Goal: Task Accomplishment & Management: Complete application form

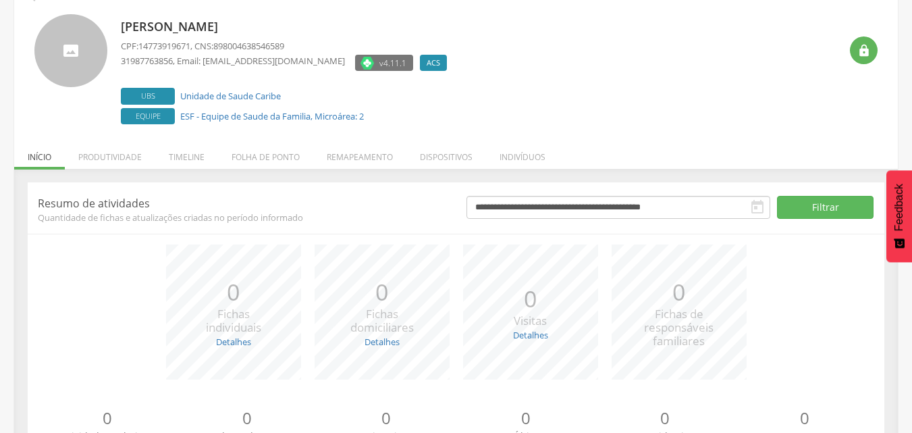
scroll to position [108, 0]
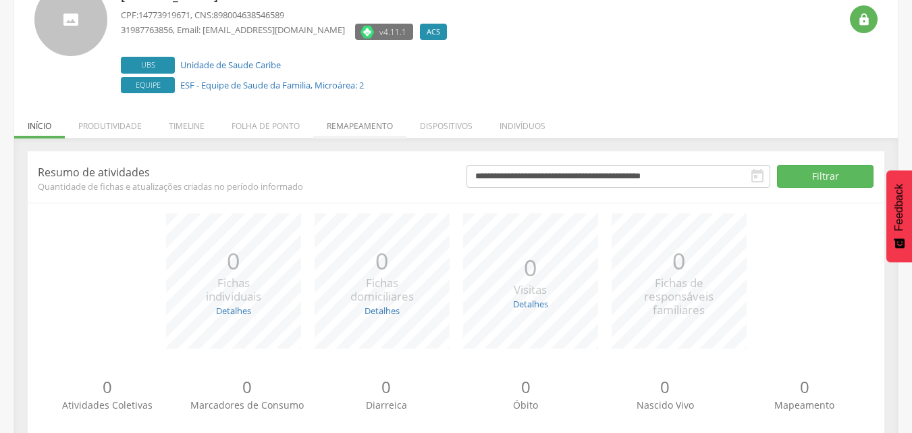
click at [348, 122] on li "Remapeamento" at bounding box center [359, 123] width 93 height 32
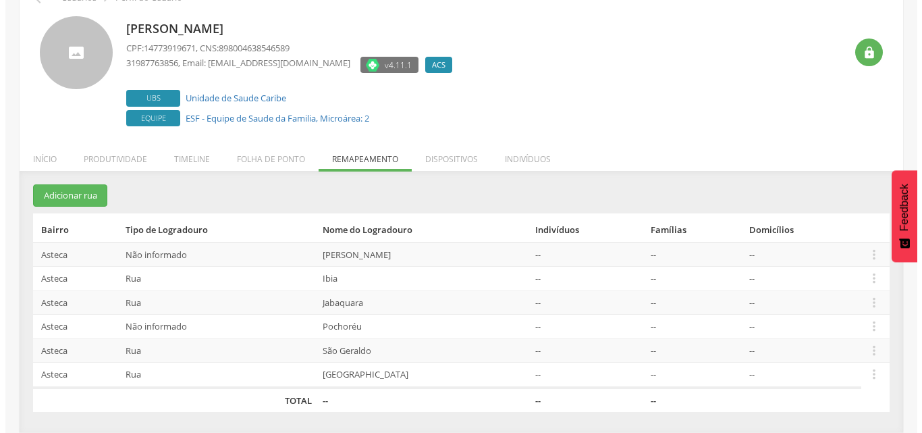
scroll to position [75, 0]
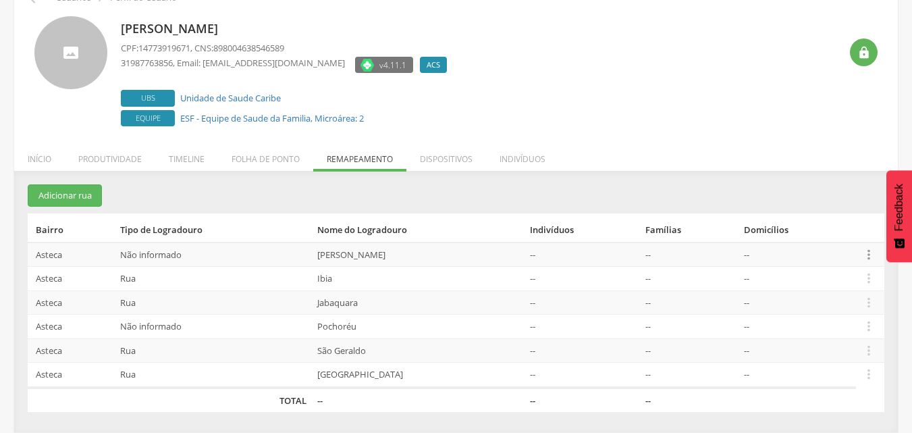
click at [867, 252] on icon "" at bounding box center [868, 254] width 15 height 15
click at [809, 234] on link "Desvincular ACS" at bounding box center [822, 233] width 107 height 17
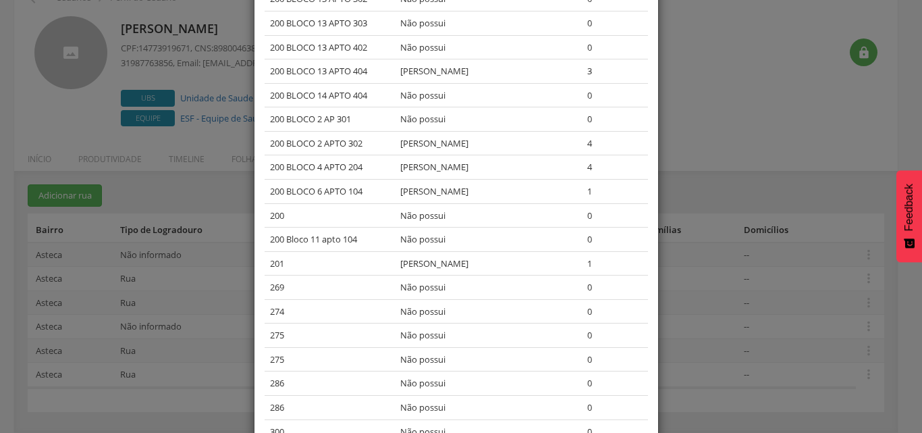
scroll to position [2056, 0]
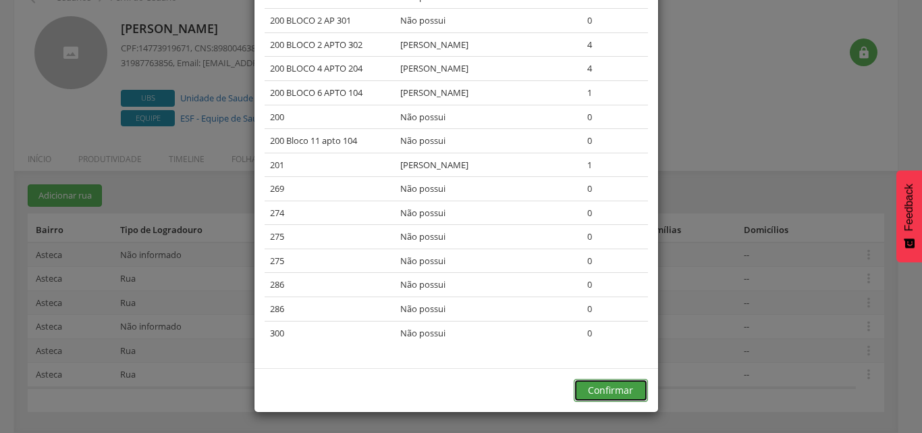
click at [620, 387] on button "Confirmar" at bounding box center [611, 390] width 74 height 23
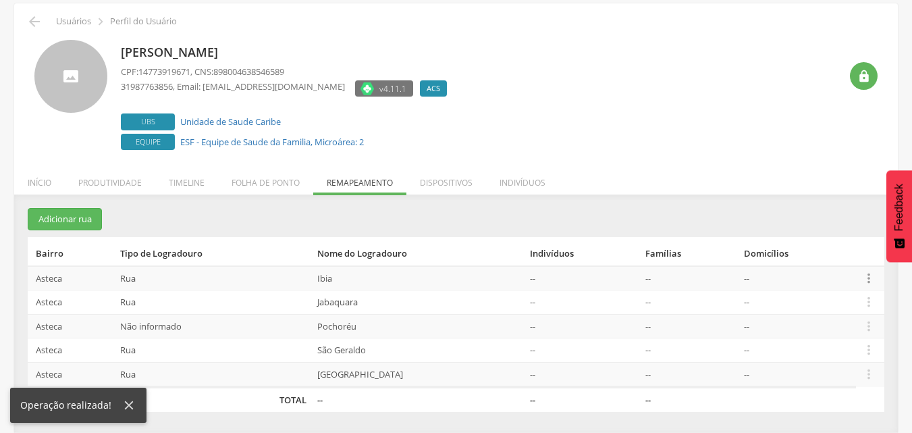
click at [865, 282] on icon "" at bounding box center [868, 278] width 15 height 15
click at [807, 261] on link "Desvincular ACS" at bounding box center [822, 256] width 107 height 17
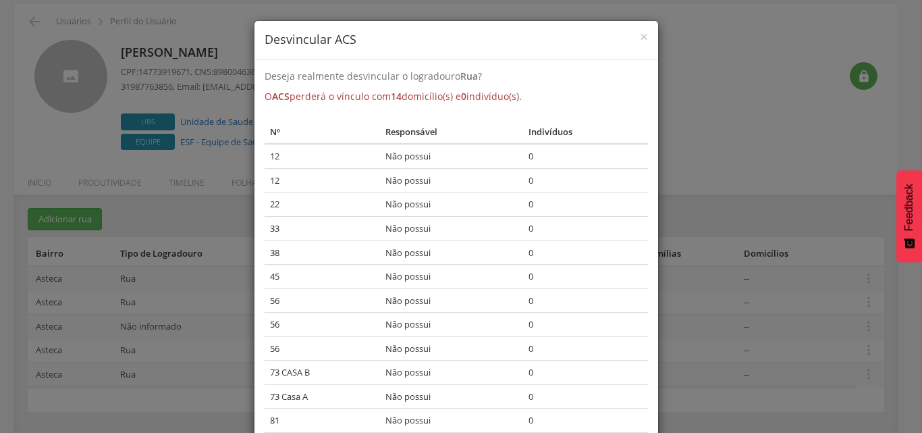
scroll to position [136, 0]
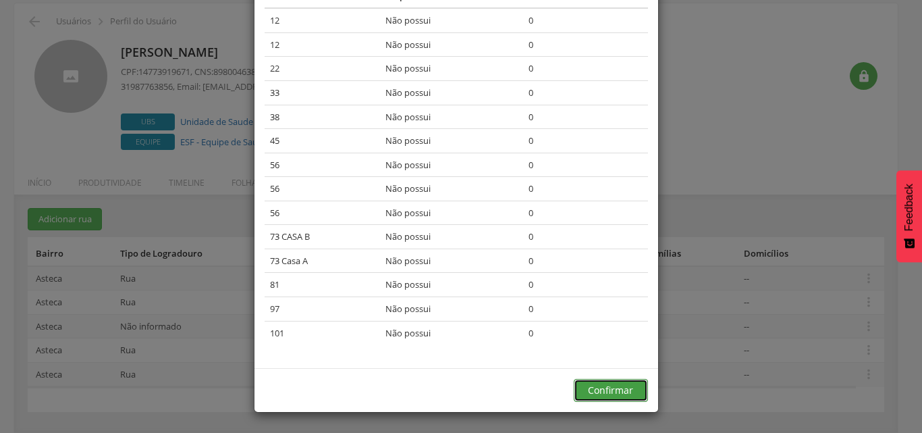
click at [607, 387] on button "Confirmar" at bounding box center [611, 390] width 74 height 23
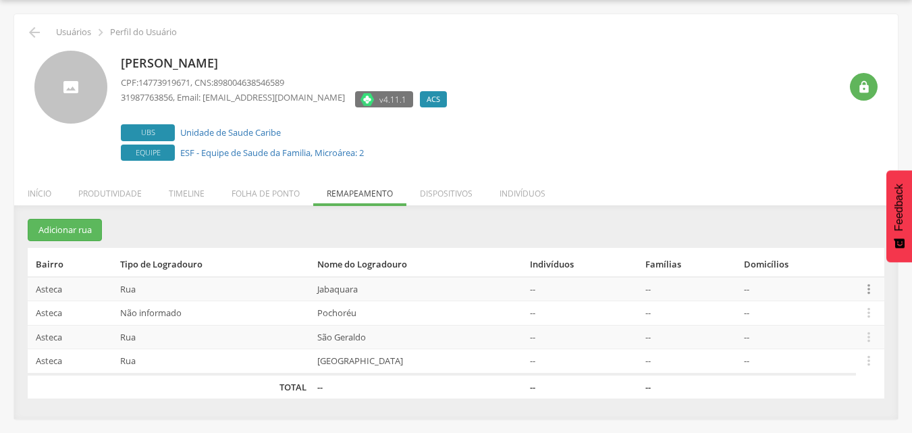
click at [865, 288] on icon "" at bounding box center [868, 288] width 15 height 15
click at [821, 270] on link "Desvincular ACS" at bounding box center [822, 267] width 107 height 17
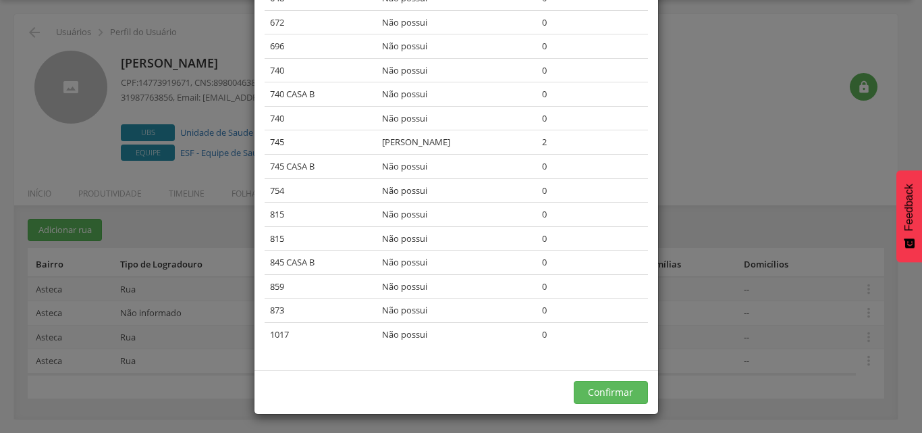
scroll to position [280, 0]
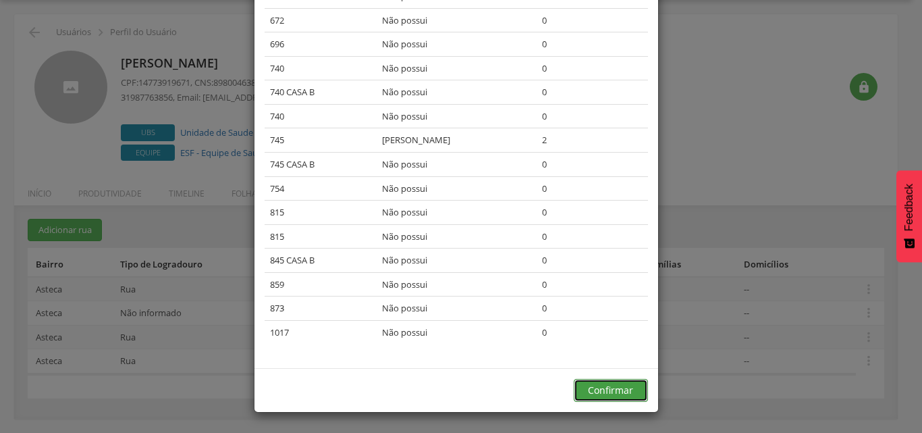
click at [595, 393] on button "Confirmar" at bounding box center [611, 390] width 74 height 23
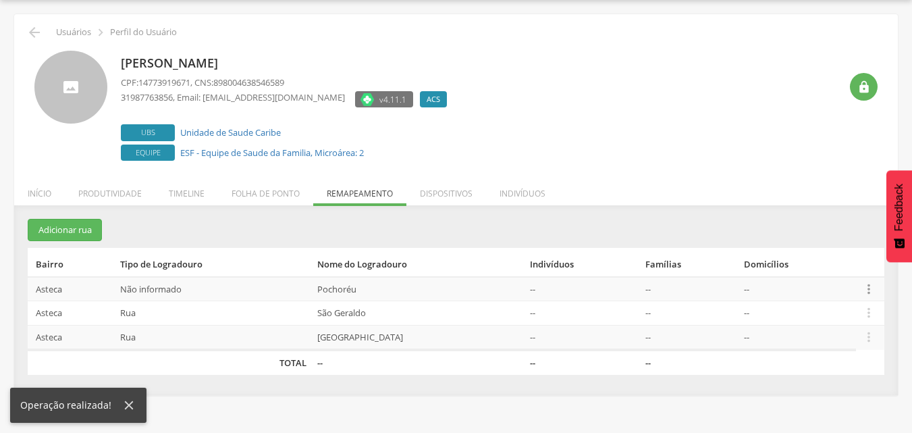
click at [869, 285] on icon "" at bounding box center [868, 288] width 15 height 15
click at [809, 263] on th "Domicílios" at bounding box center [796, 262] width 117 height 29
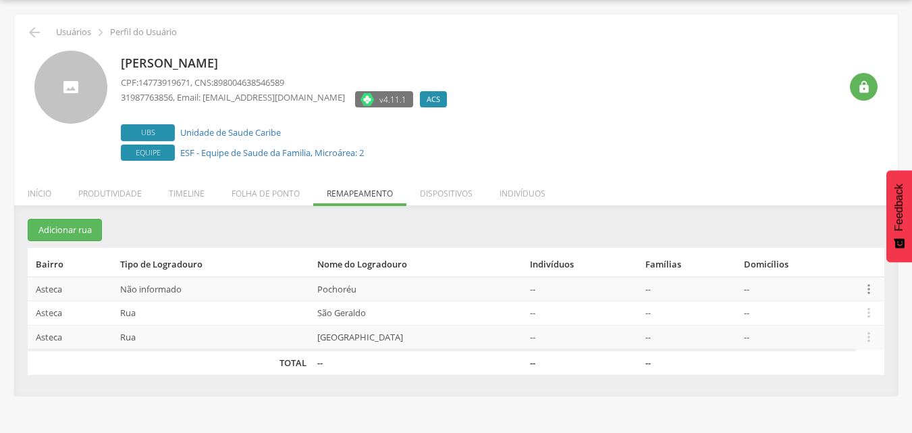
click at [867, 287] on icon "" at bounding box center [868, 288] width 15 height 15
click at [832, 271] on link "Desvincular ACS" at bounding box center [822, 267] width 107 height 17
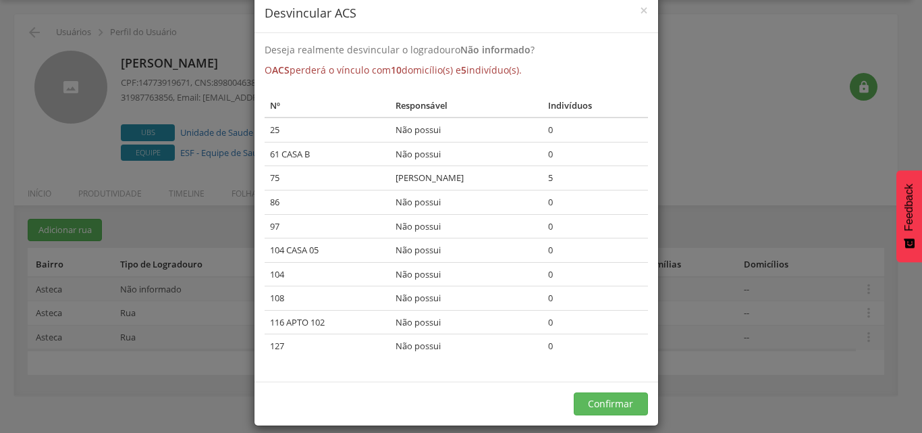
scroll to position [40, 0]
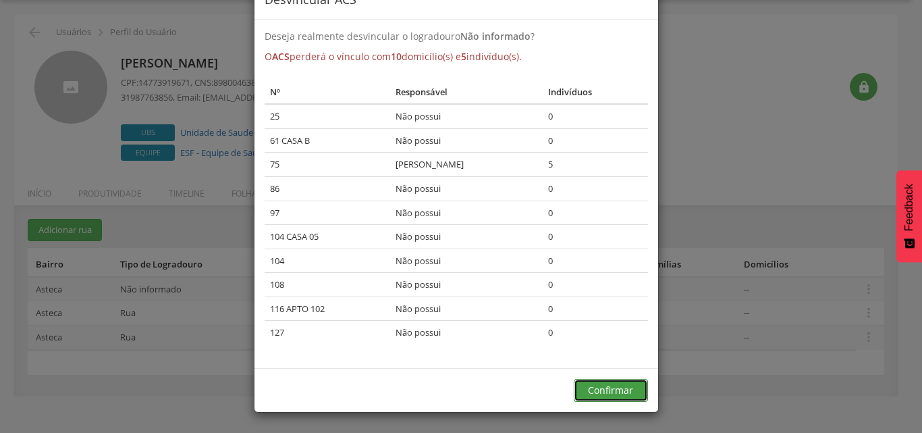
click at [588, 389] on button "Confirmar" at bounding box center [611, 390] width 74 height 23
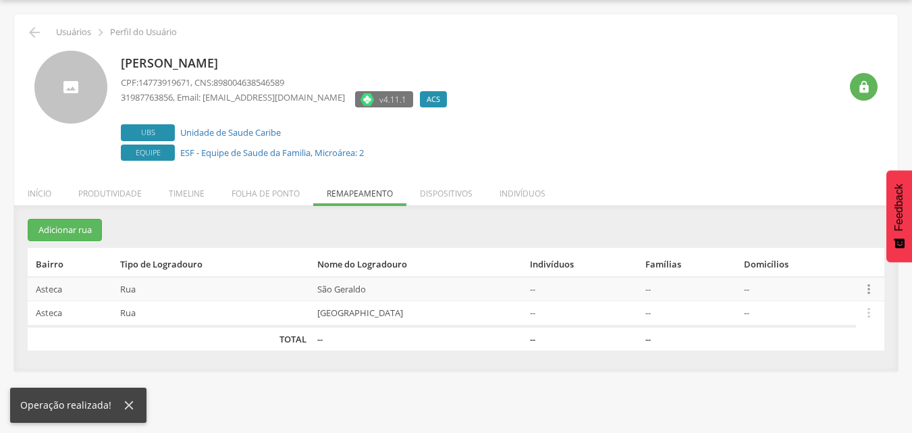
click at [869, 292] on icon "" at bounding box center [868, 288] width 15 height 15
click at [816, 269] on link "Desvincular ACS" at bounding box center [822, 267] width 107 height 17
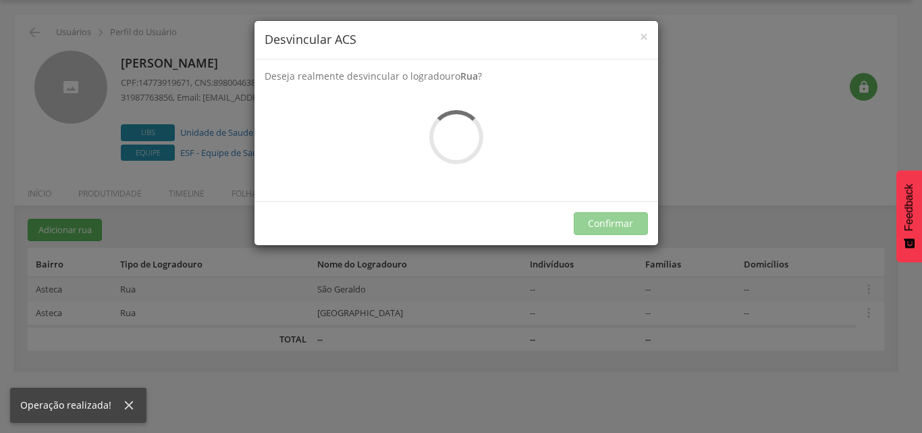
scroll to position [0, 0]
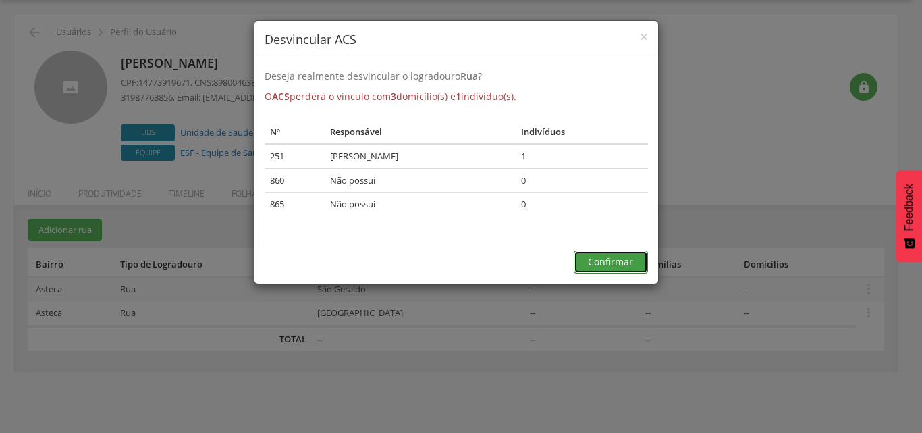
click at [596, 262] on button "Confirmar" at bounding box center [611, 261] width 74 height 23
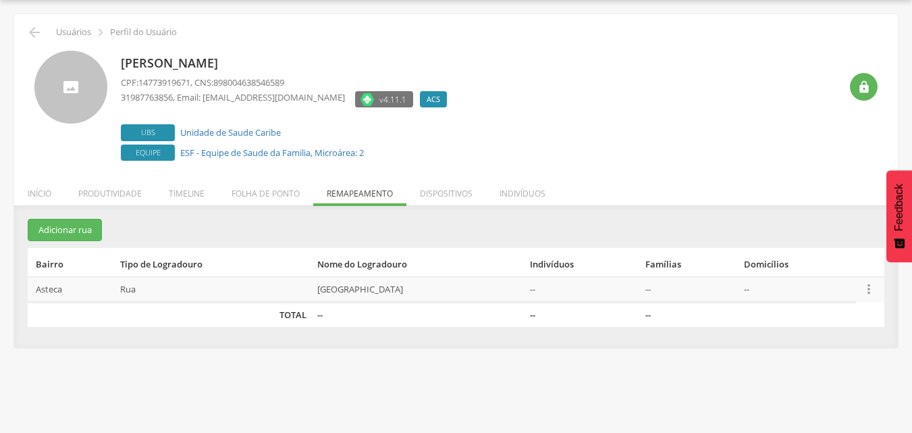
click at [866, 287] on icon "" at bounding box center [868, 288] width 15 height 15
click at [823, 266] on link "Desvincular ACS" at bounding box center [822, 267] width 107 height 17
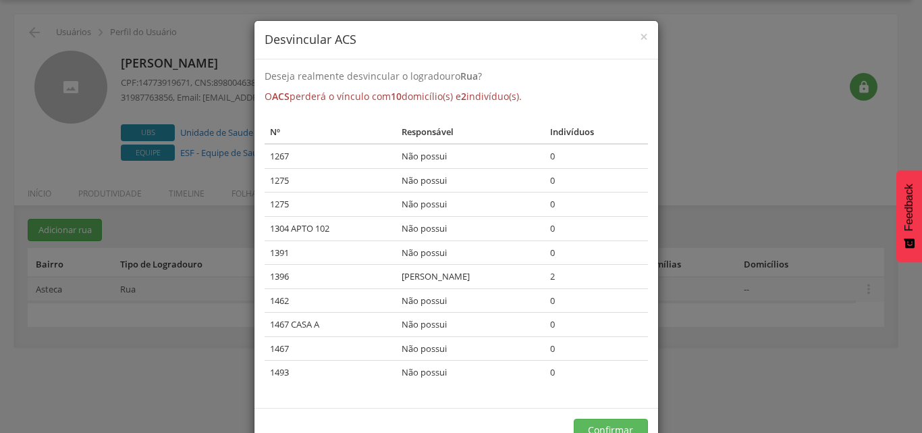
scroll to position [40, 0]
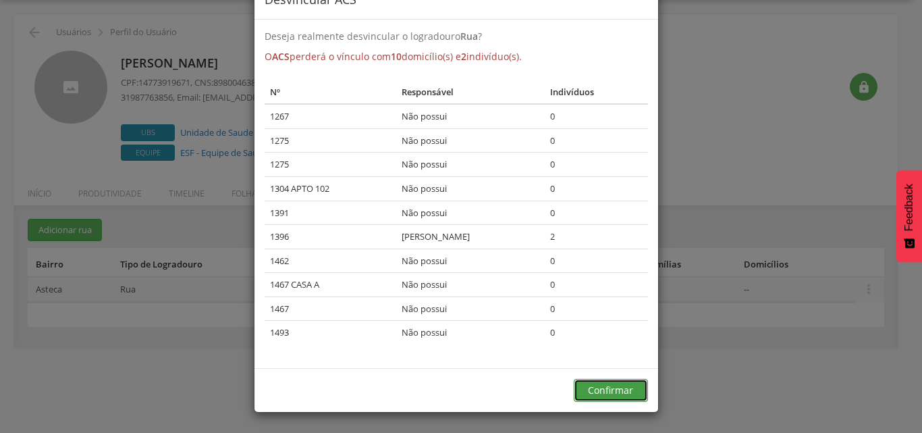
click at [597, 387] on button "Confirmar" at bounding box center [611, 390] width 74 height 23
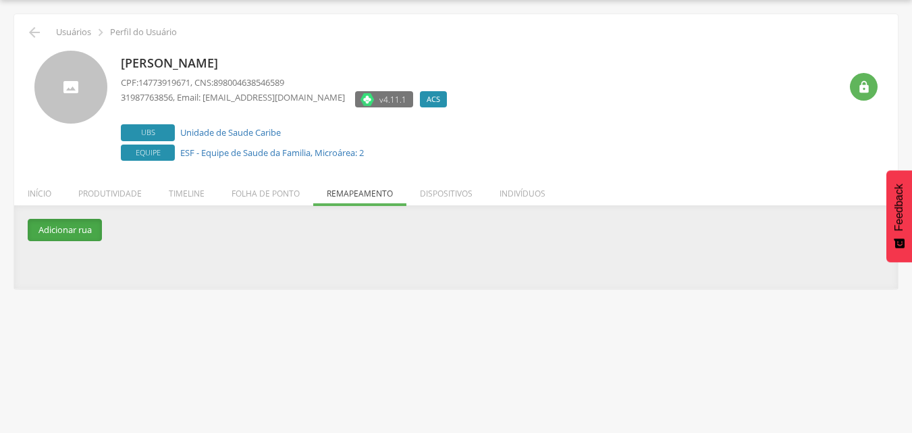
click at [84, 225] on button "Adicionar rua" at bounding box center [65, 230] width 74 height 22
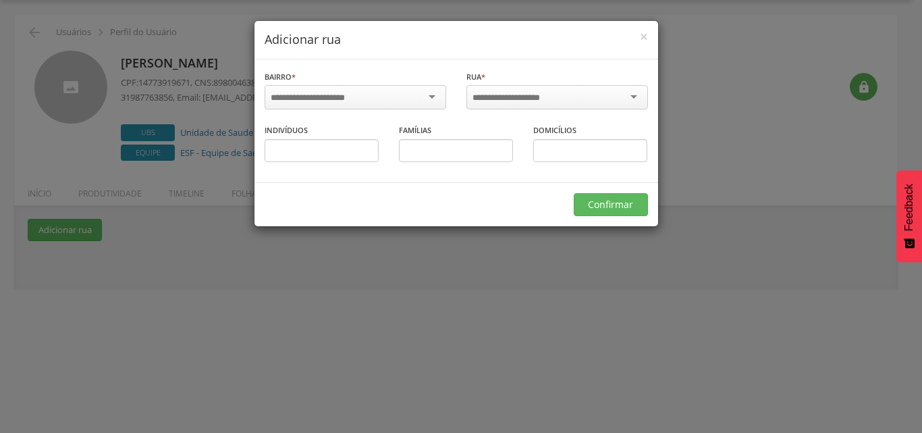
click at [377, 88] on div at bounding box center [356, 97] width 182 height 24
type input "*"
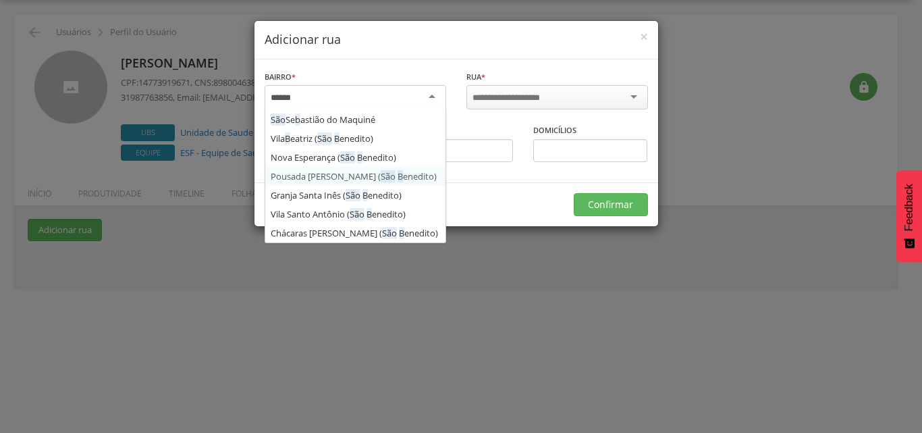
scroll to position [9, 0]
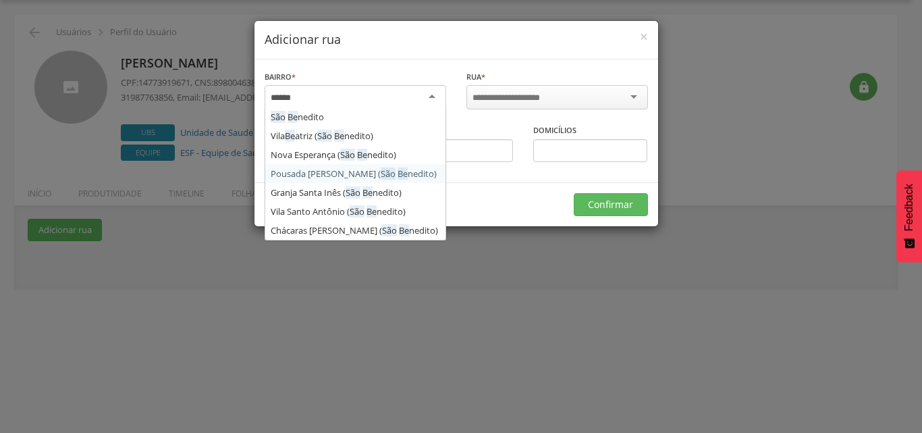
type input "*******"
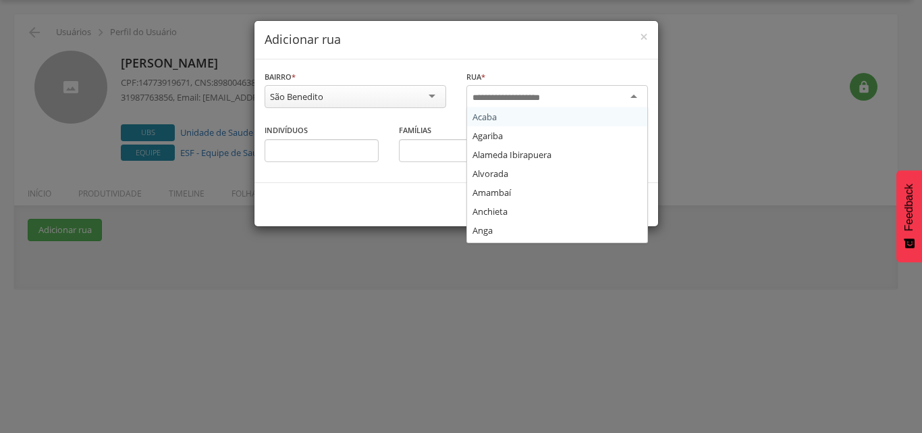
click at [546, 93] on input "select-one" at bounding box center [515, 98] width 86 height 12
type input "***"
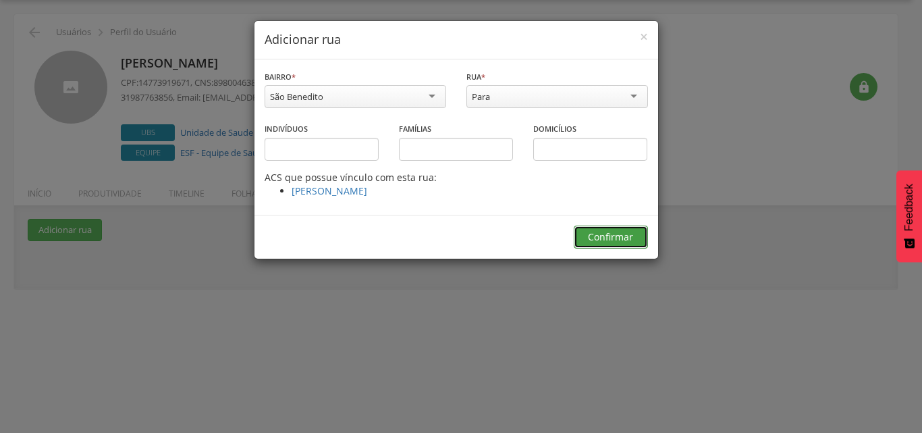
click at [602, 234] on button "Confirmar" at bounding box center [611, 236] width 74 height 23
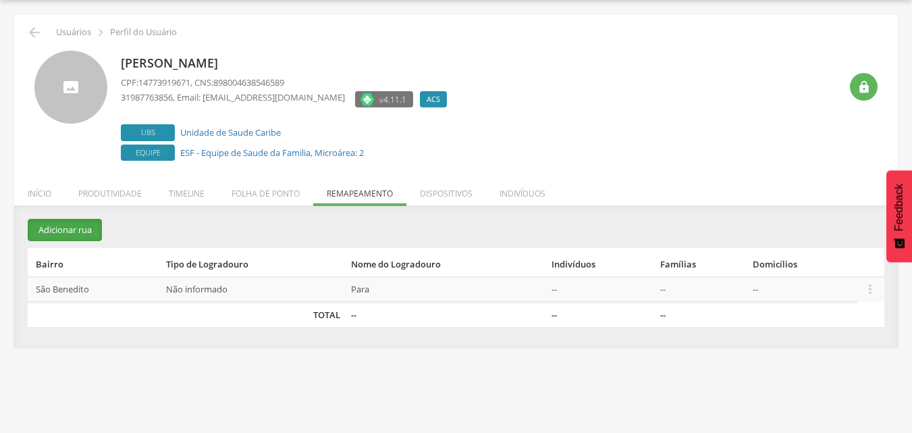
click at [82, 232] on button "Adicionar rua" at bounding box center [65, 230] width 74 height 22
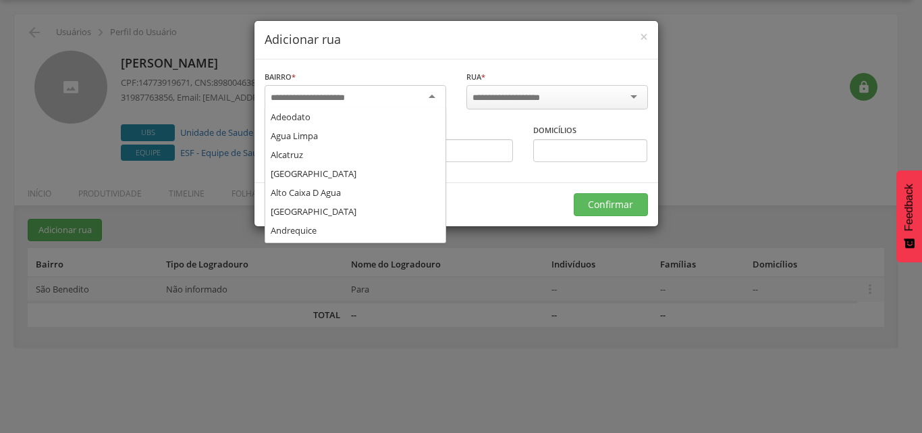
click at [374, 102] on div at bounding box center [356, 97] width 182 height 24
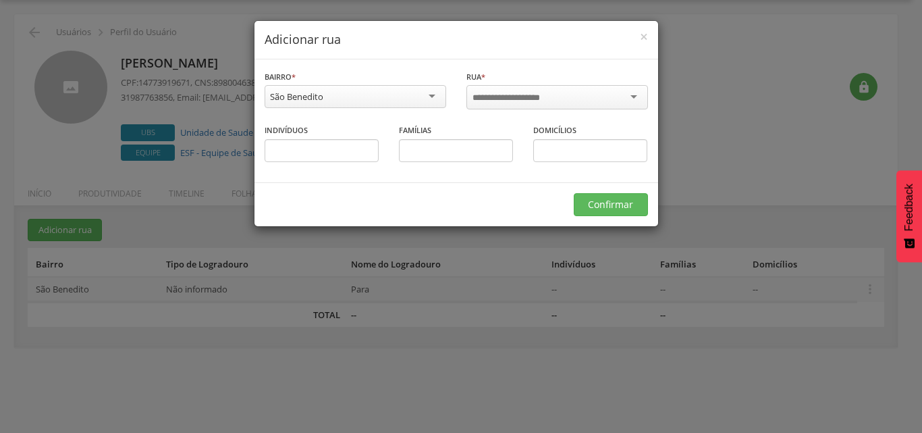
click at [581, 97] on div at bounding box center [557, 97] width 182 height 24
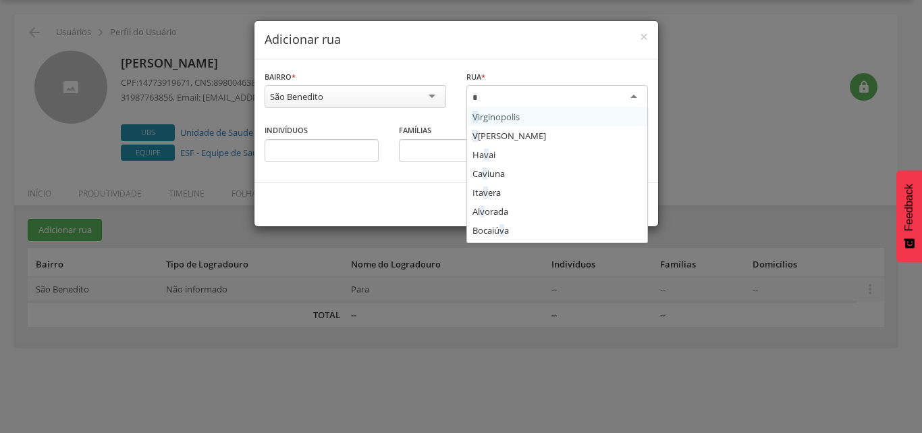
scroll to position [0, 0]
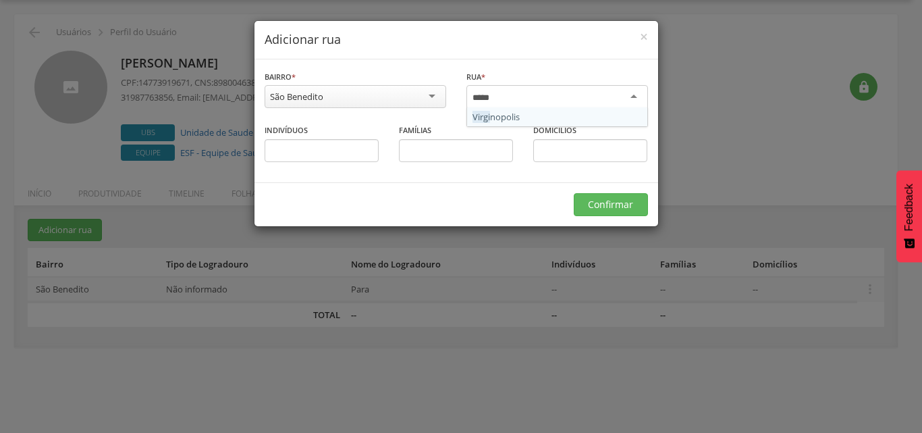
type input "******"
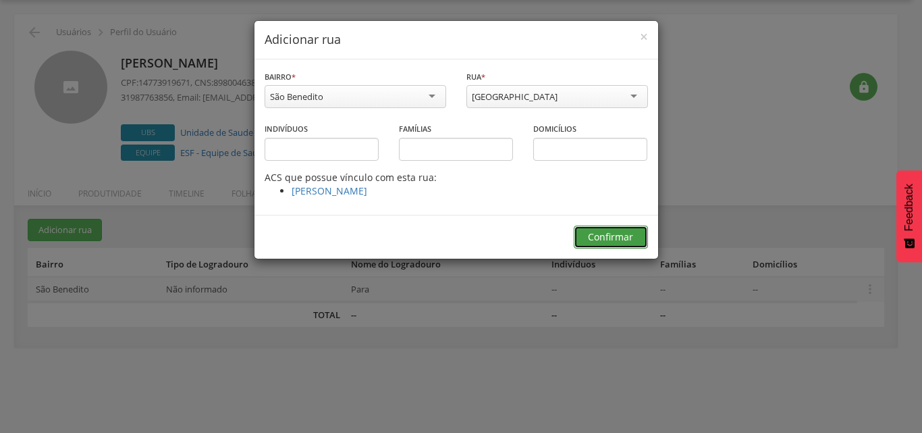
click at [591, 238] on button "Confirmar" at bounding box center [611, 236] width 74 height 23
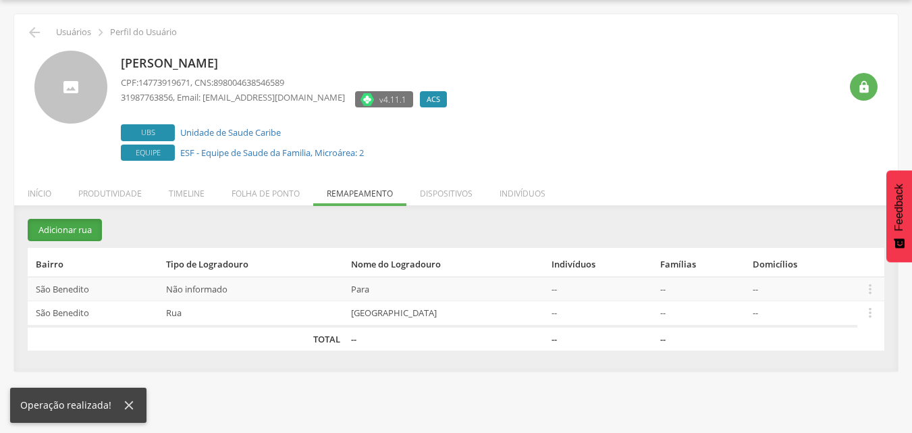
click at [78, 227] on button "Adicionar rua" at bounding box center [65, 230] width 74 height 22
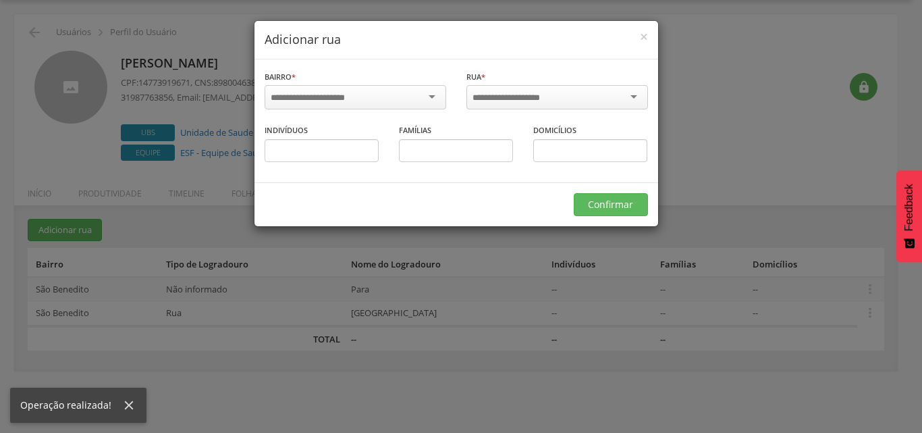
click at [308, 99] on input "select-one" at bounding box center [317, 98] width 92 height 12
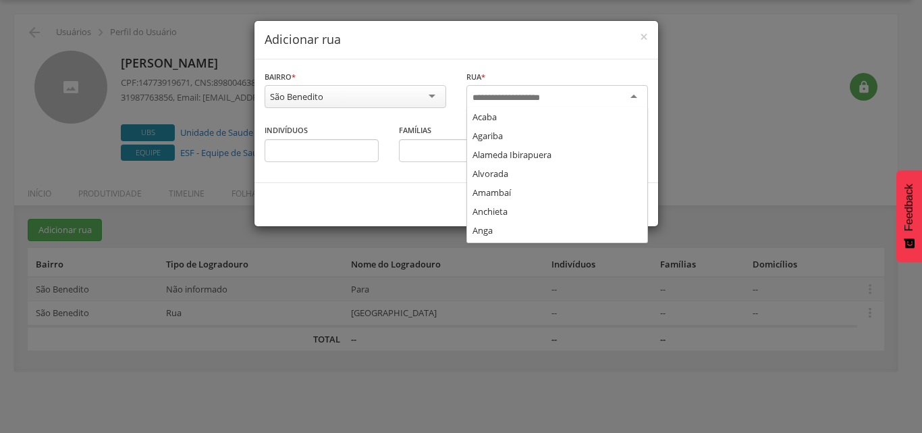
click at [578, 94] on div at bounding box center [557, 97] width 182 height 24
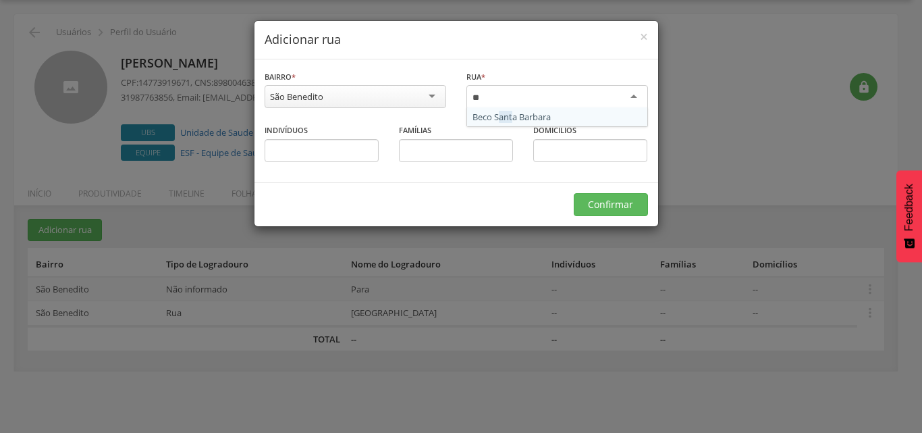
type input "*"
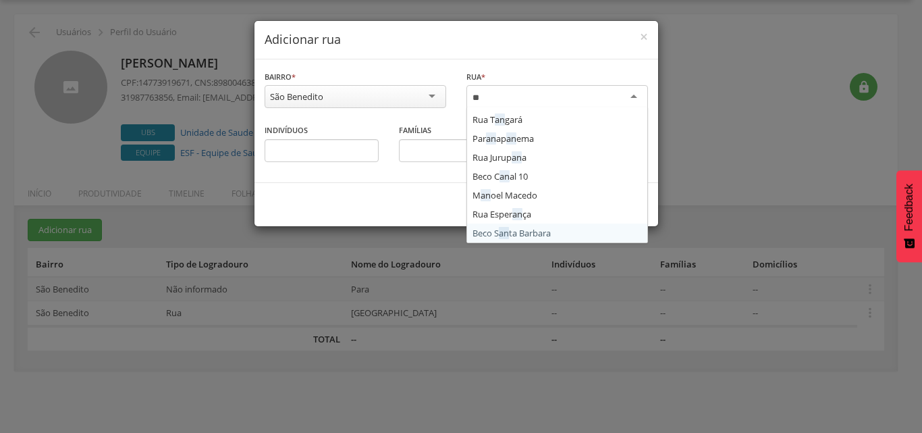
type input "*"
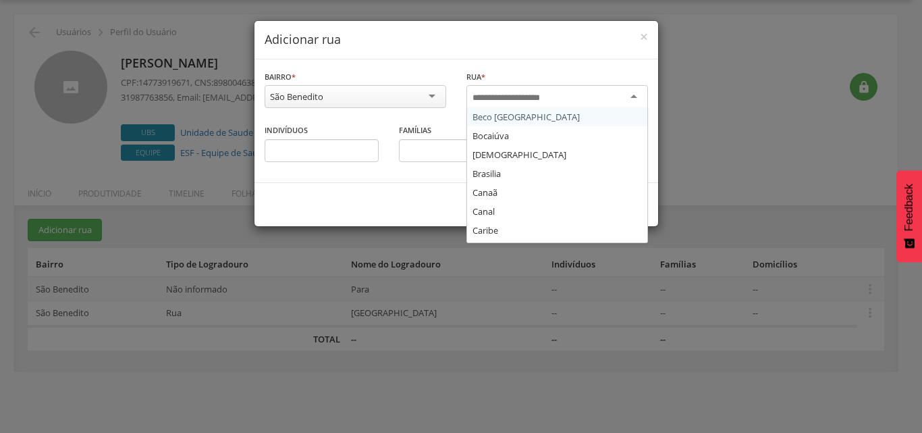
click at [396, 92] on div "São Benedito" at bounding box center [356, 96] width 182 height 23
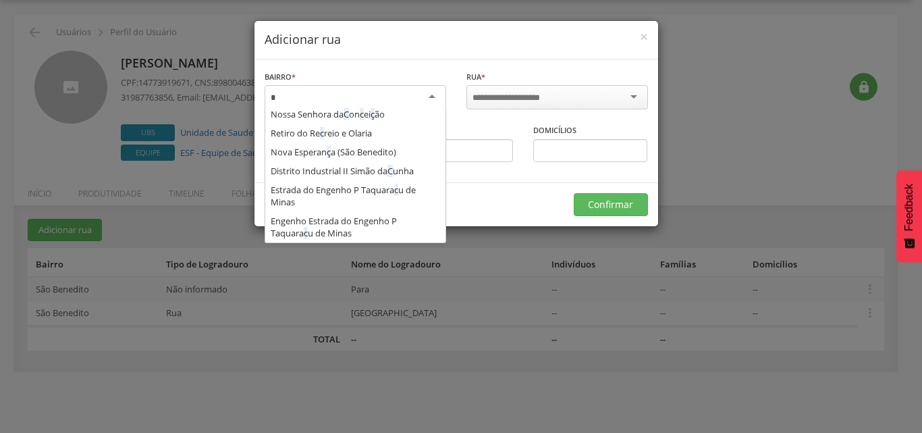
scroll to position [0, 0]
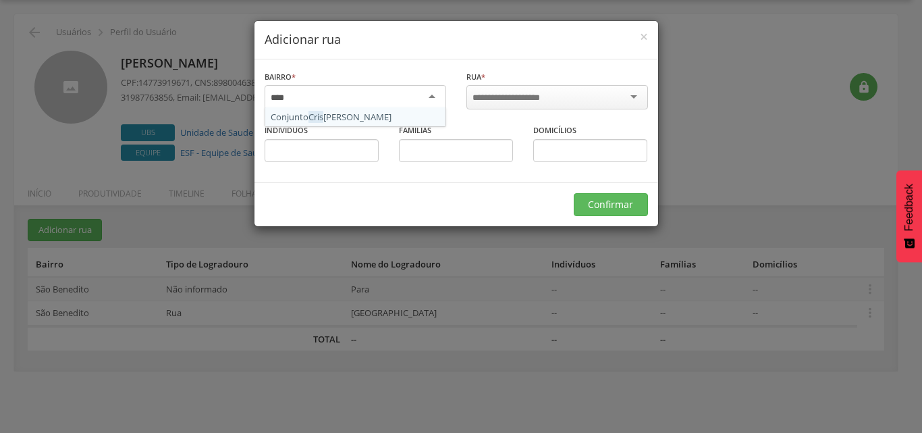
type input "*****"
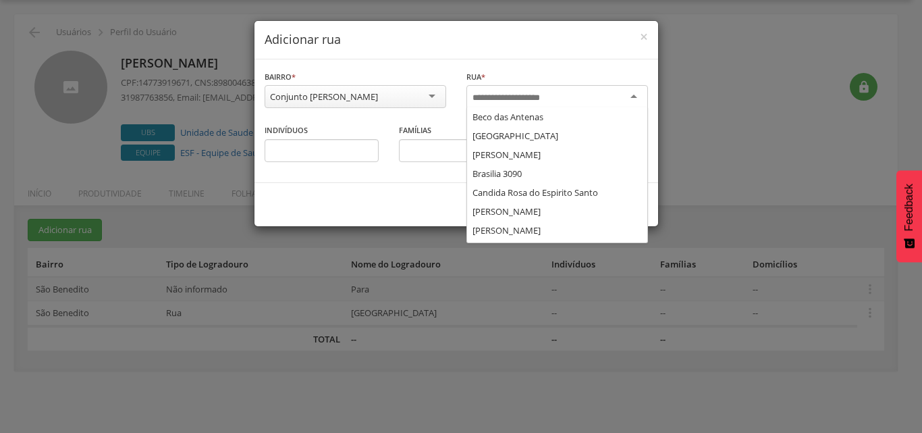
click at [507, 97] on input "select-one" at bounding box center [515, 98] width 86 height 12
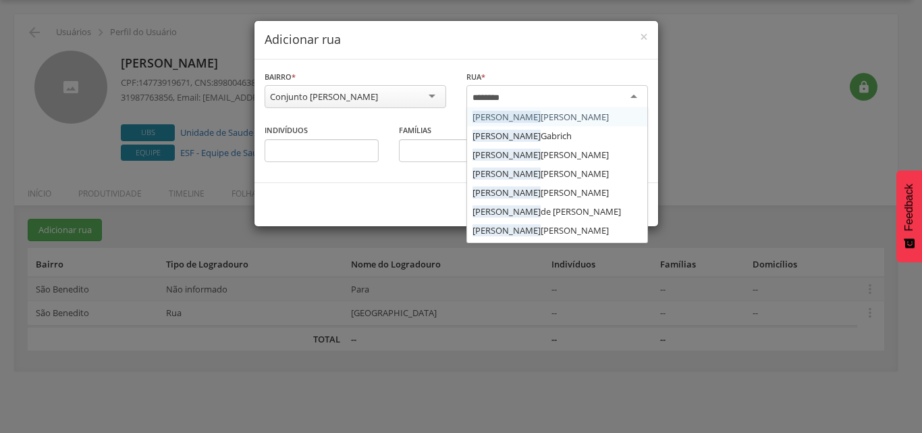
type input "*********"
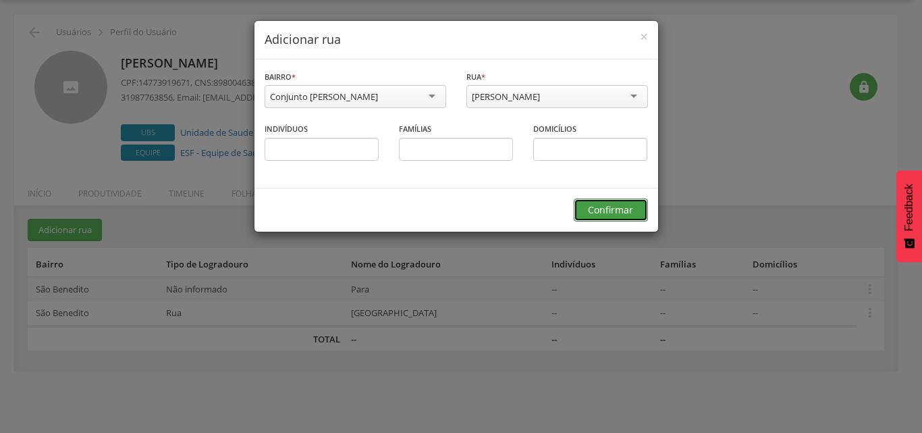
click at [606, 207] on button "Confirmar" at bounding box center [611, 209] width 74 height 23
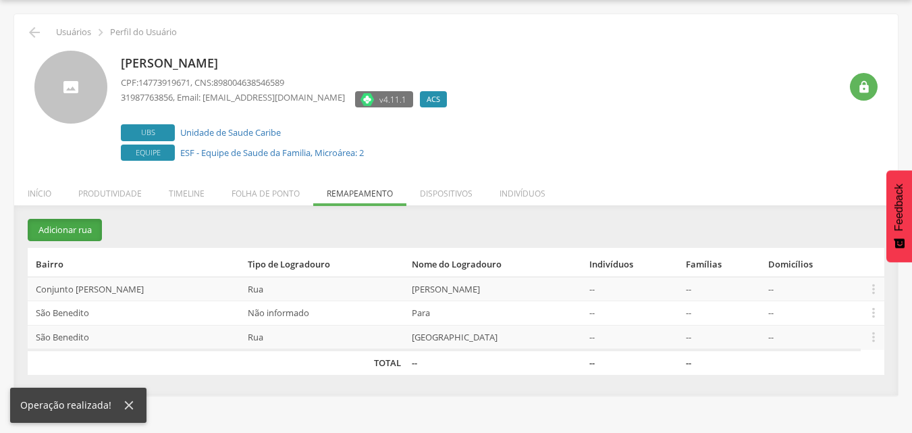
click at [67, 228] on button "Adicionar rua" at bounding box center [65, 230] width 74 height 22
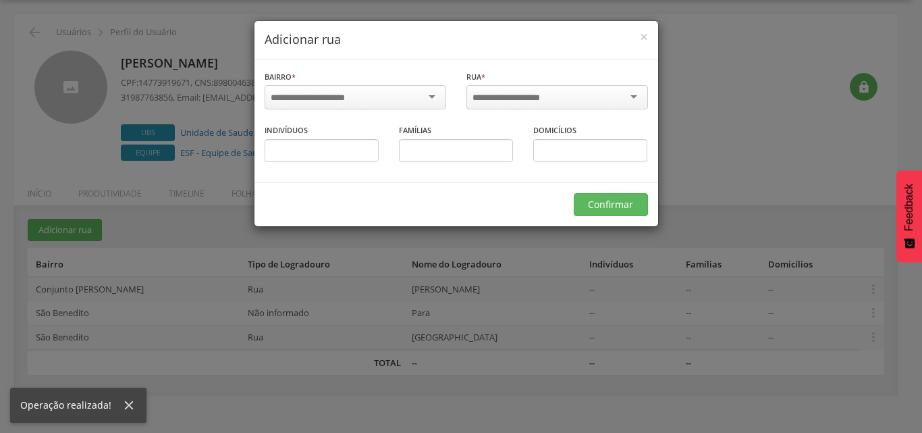
click at [333, 97] on input "select-one" at bounding box center [317, 98] width 92 height 12
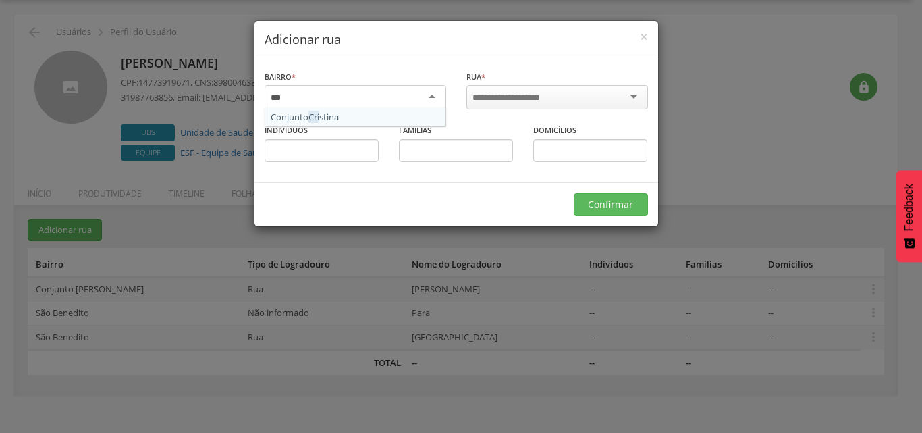
type input "****"
click at [505, 99] on input "select-one" at bounding box center [515, 98] width 86 height 12
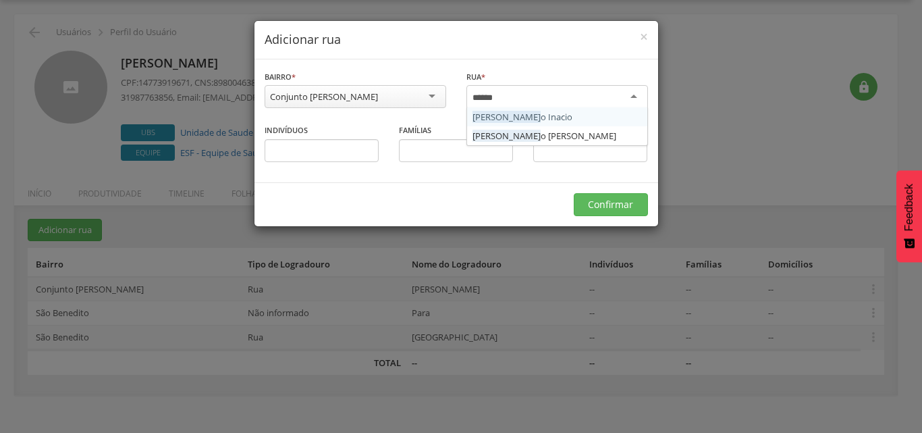
type input "*******"
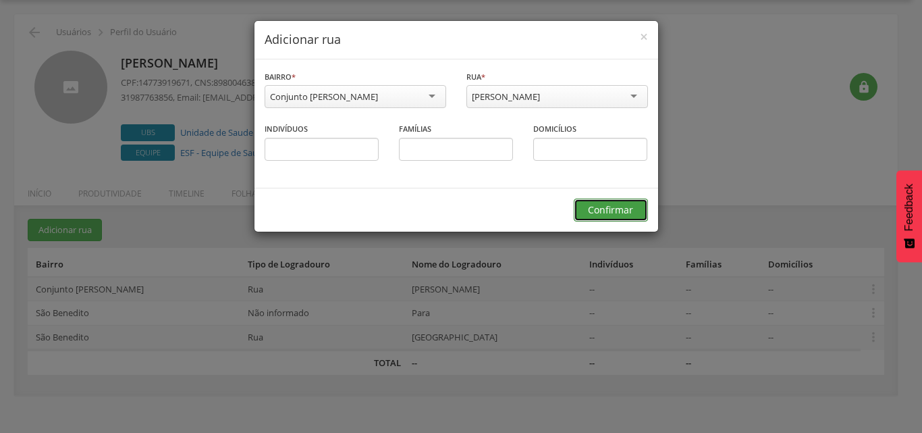
click at [602, 211] on button "Confirmar" at bounding box center [611, 209] width 74 height 23
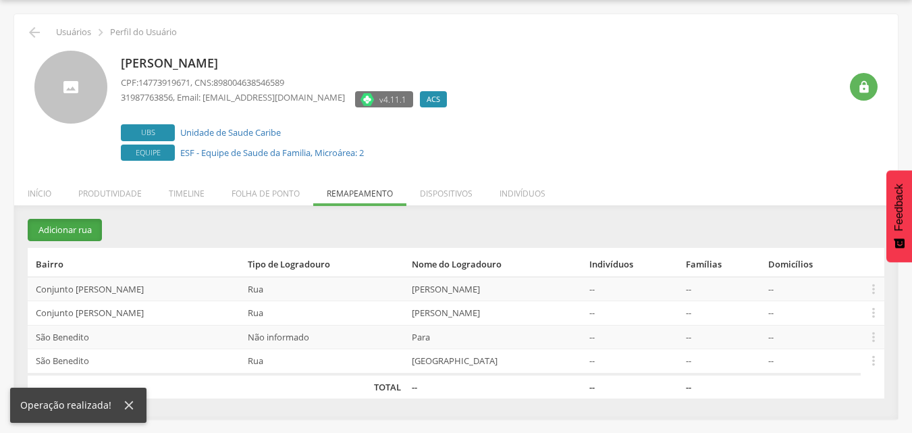
click at [70, 229] on button "Adicionar rua" at bounding box center [65, 230] width 74 height 22
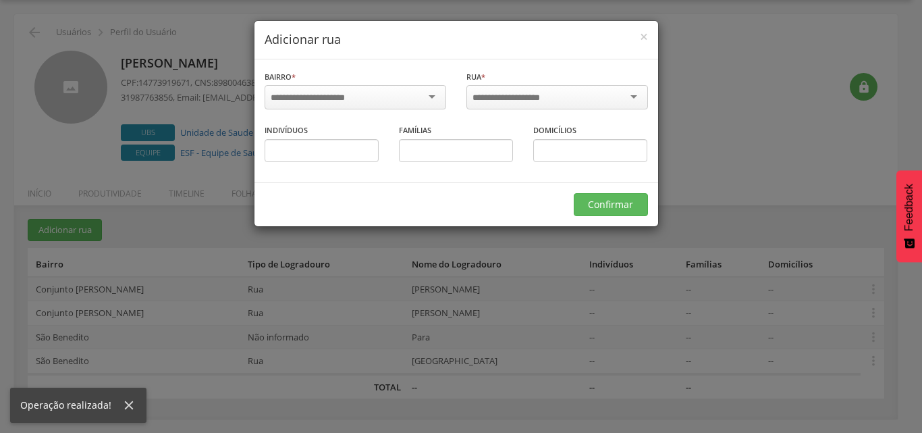
click at [311, 98] on input "select-one" at bounding box center [317, 98] width 92 height 12
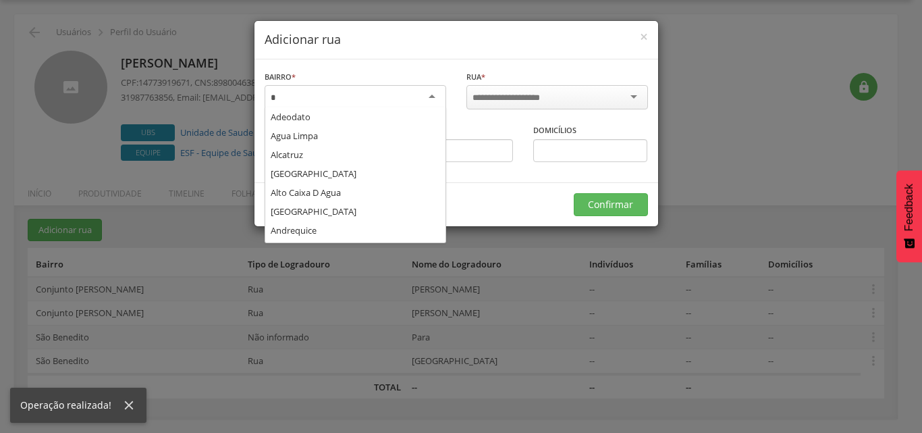
scroll to position [208, 0]
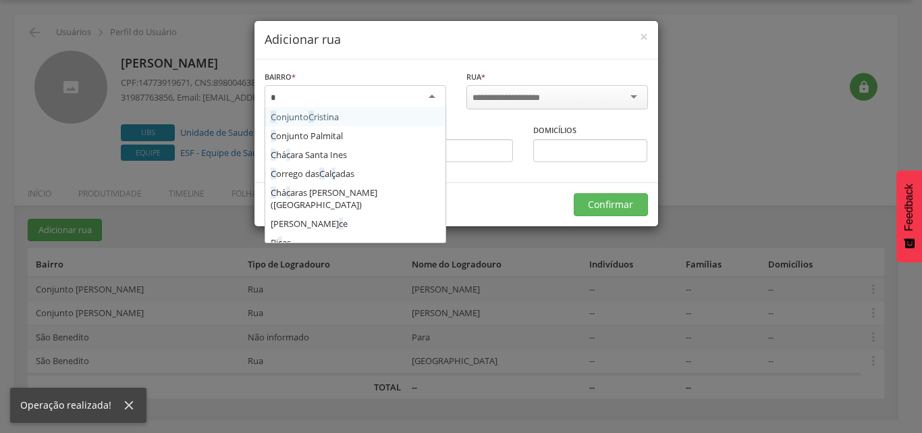
type input "**"
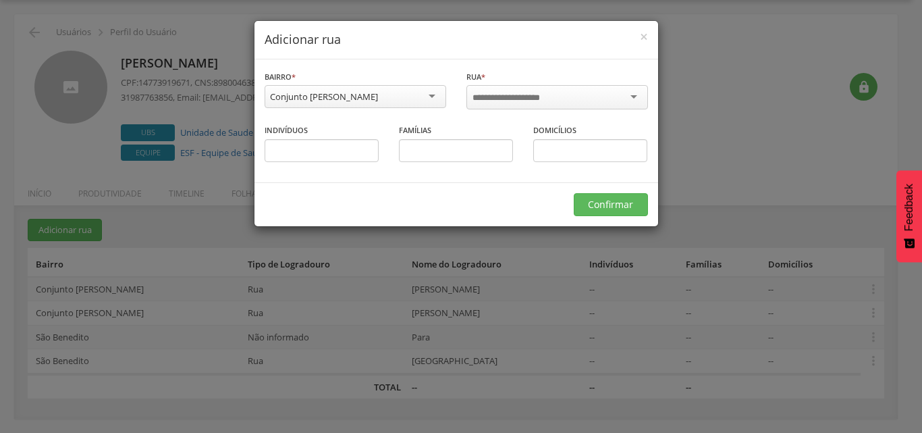
scroll to position [0, 0]
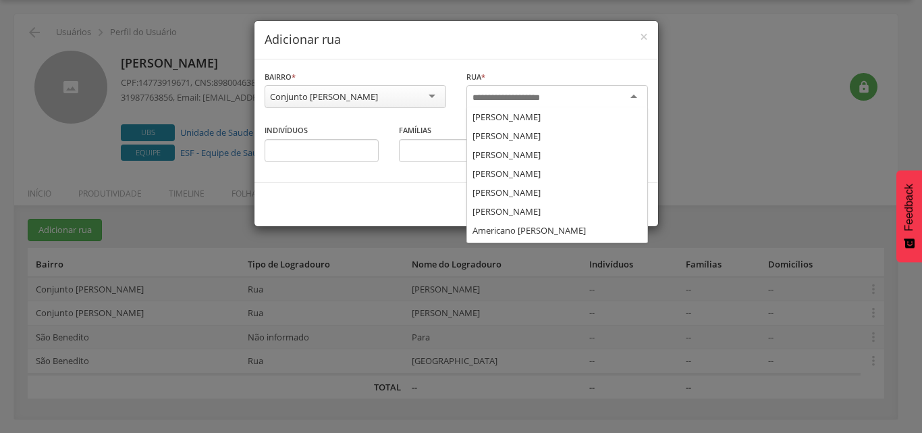
click at [549, 99] on input "select-one" at bounding box center [515, 98] width 86 height 12
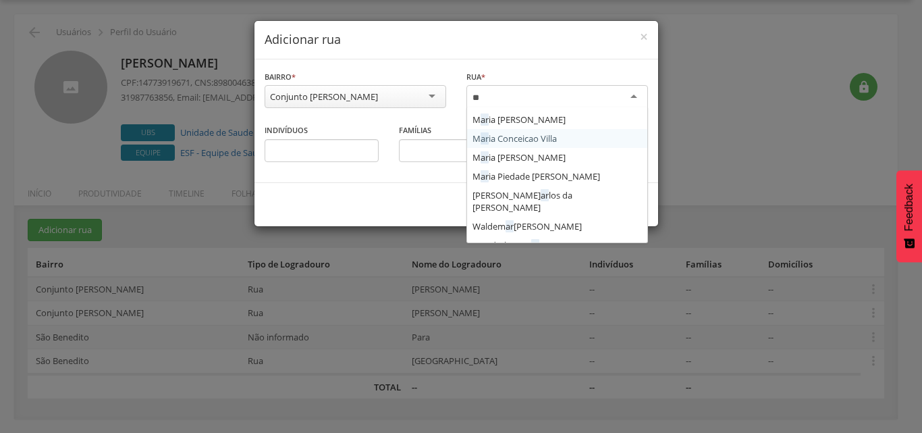
type input "*"
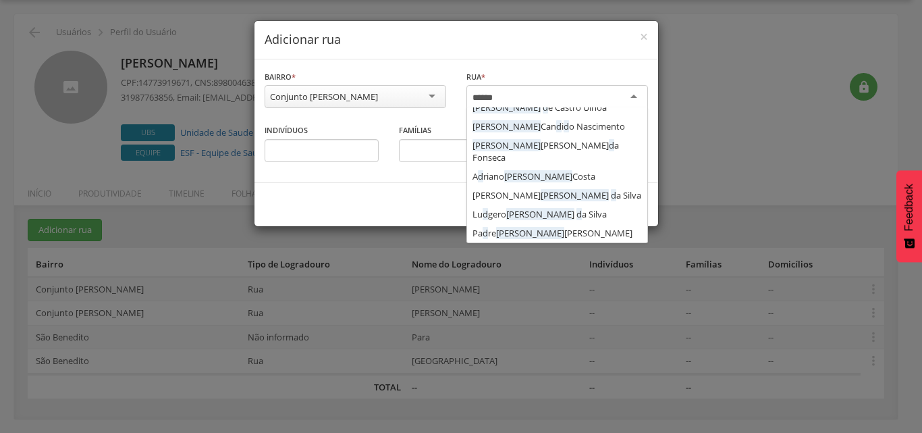
scroll to position [0, 0]
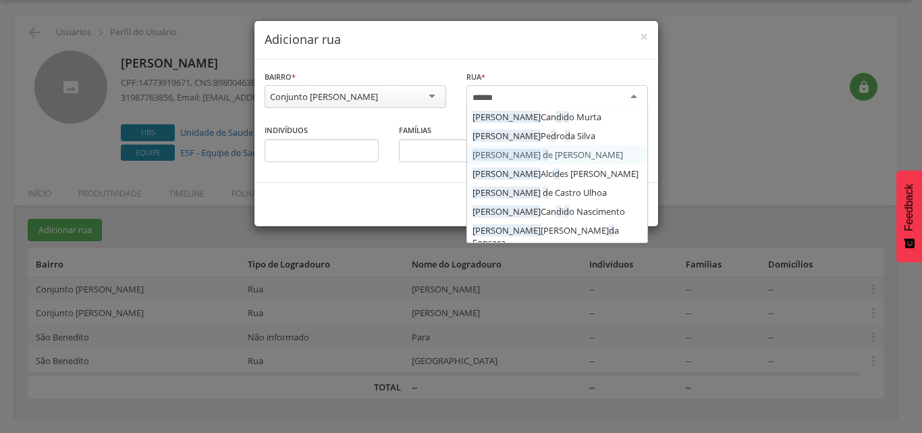
type input "*******"
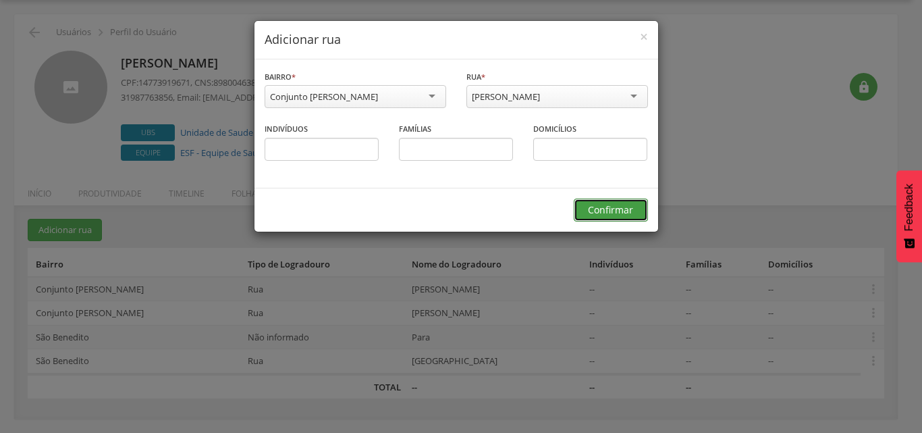
click at [618, 211] on button "Confirmar" at bounding box center [611, 209] width 74 height 23
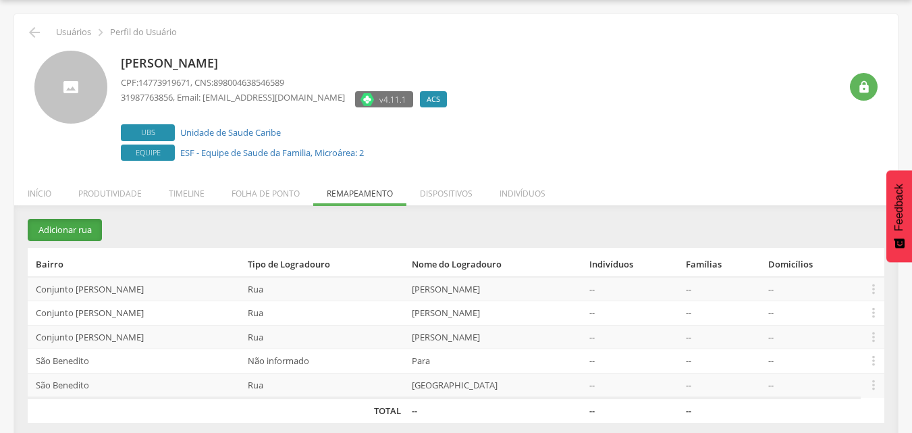
click at [76, 222] on button "Adicionar rua" at bounding box center [65, 230] width 74 height 22
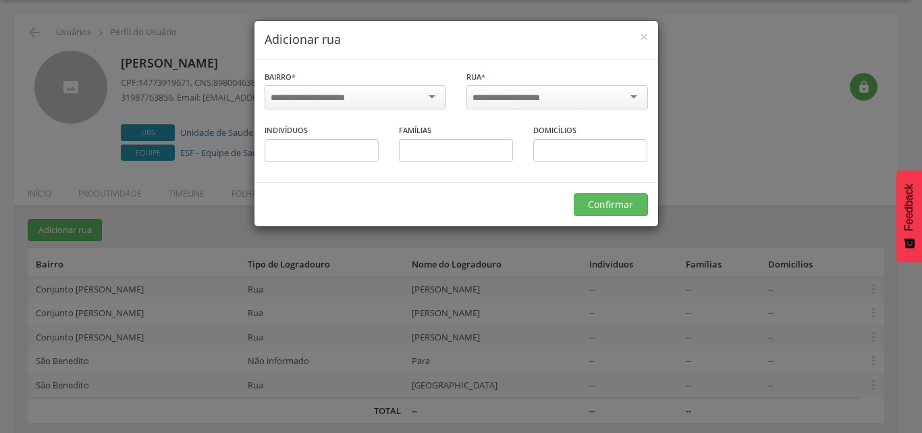
click at [296, 99] on input "select-one" at bounding box center [317, 98] width 92 height 12
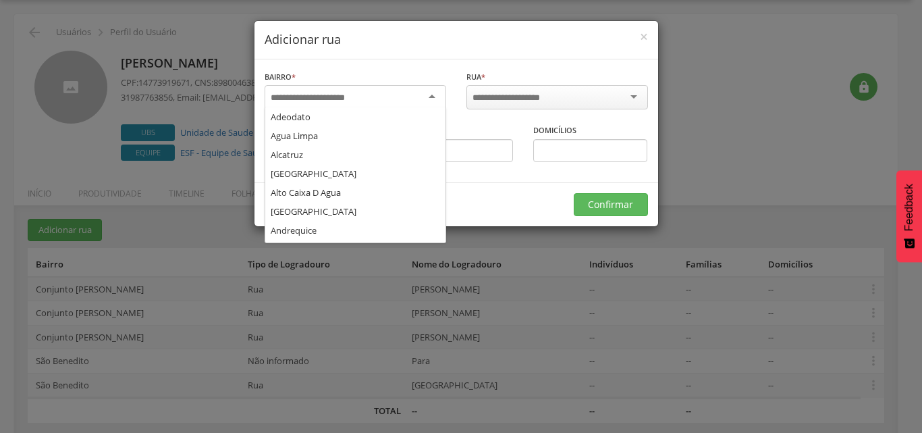
scroll to position [674, 0]
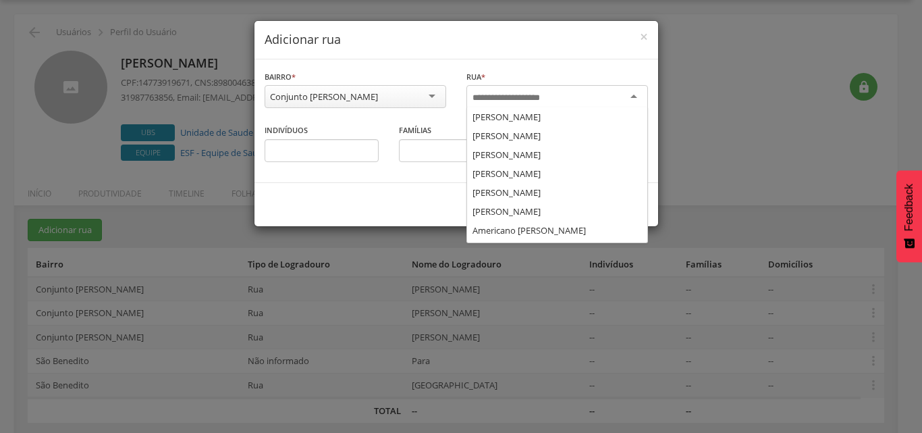
click at [522, 100] on input "select-one" at bounding box center [515, 98] width 86 height 12
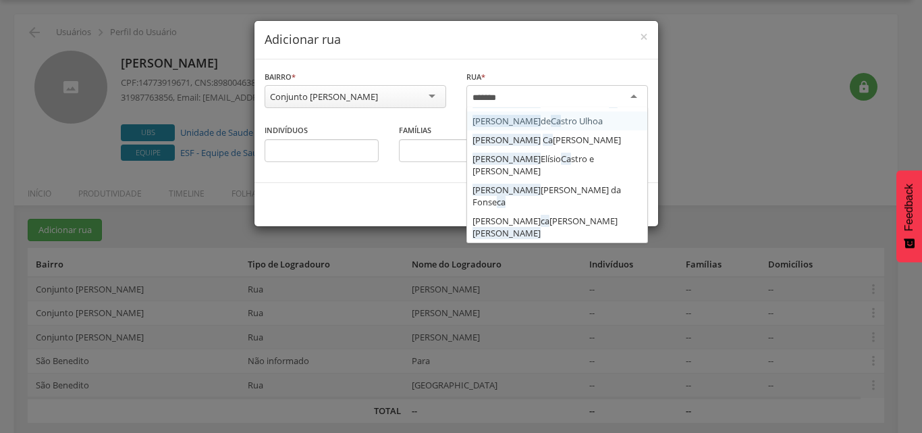
scroll to position [0, 0]
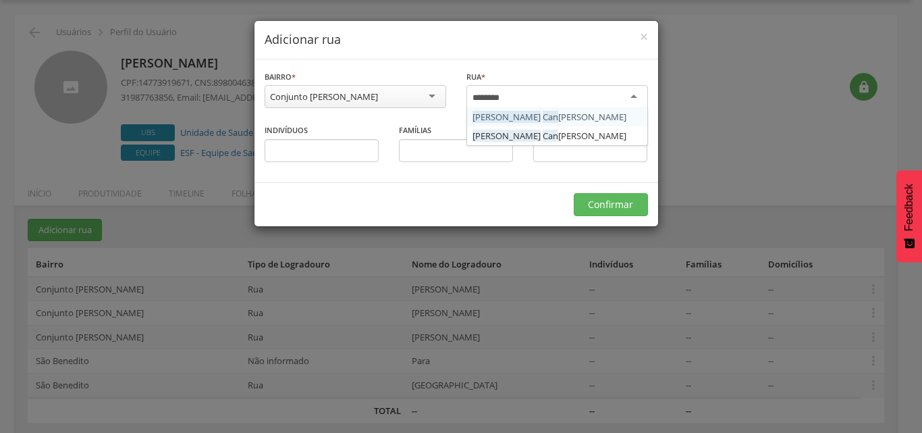
type input "*********"
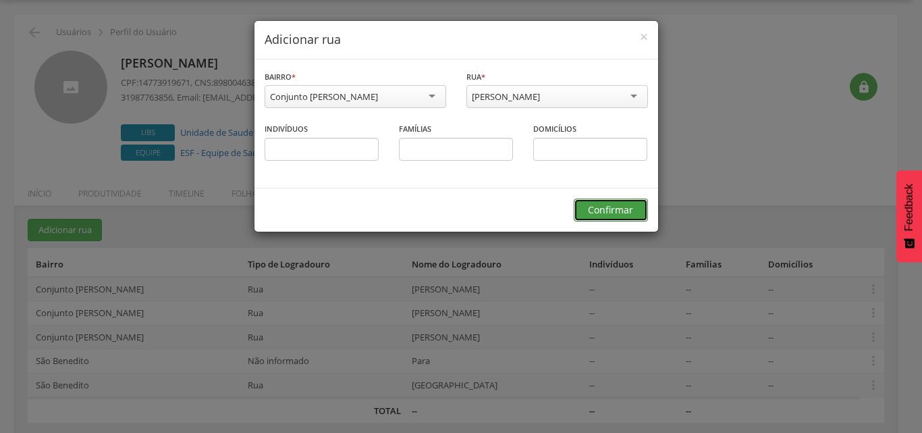
click at [593, 209] on button "Confirmar" at bounding box center [611, 209] width 74 height 23
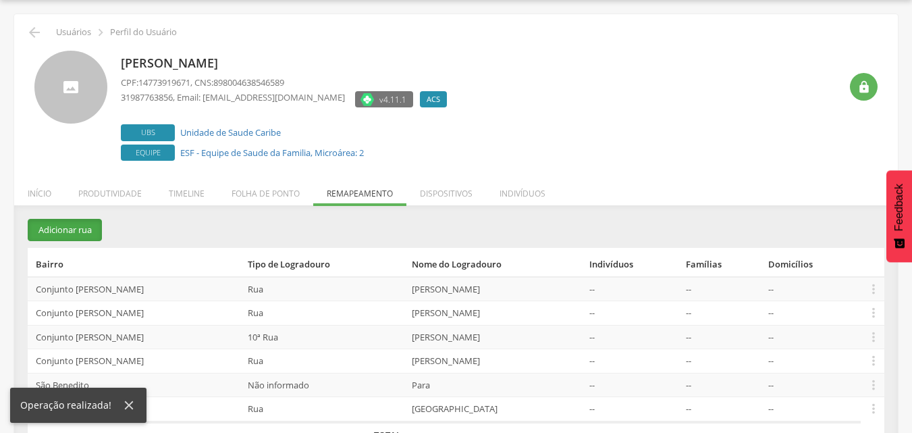
click at [73, 227] on button "Adicionar rua" at bounding box center [65, 230] width 74 height 22
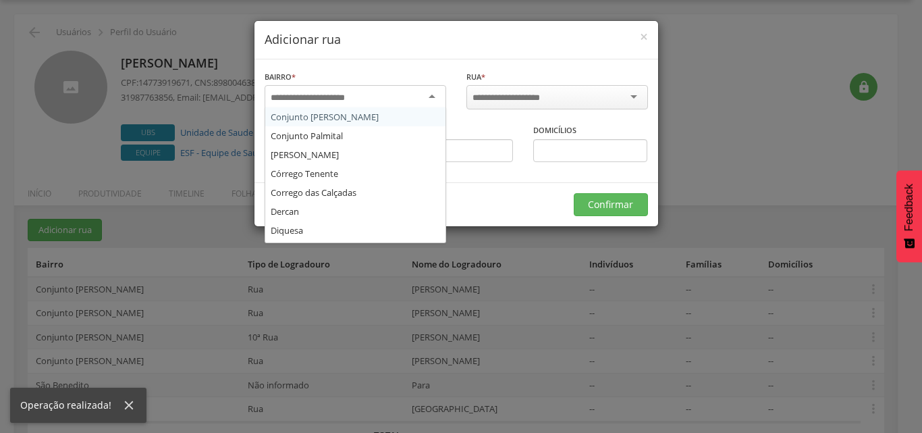
click at [351, 101] on input "select-one" at bounding box center [317, 98] width 92 height 12
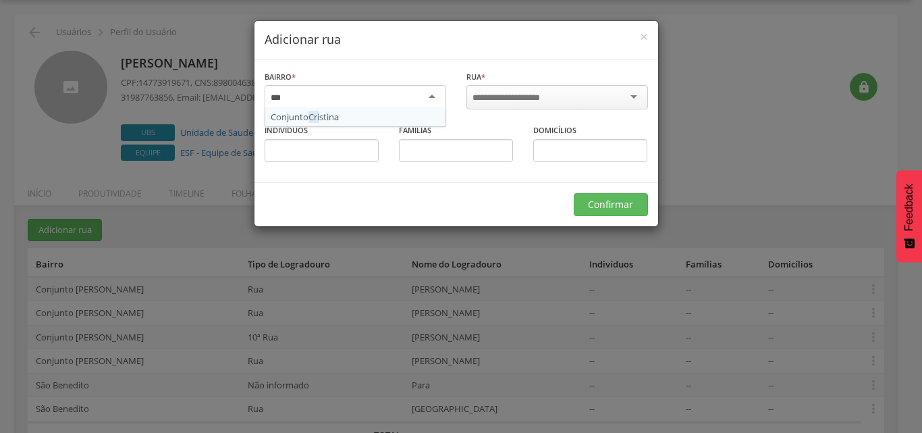
type input "****"
click at [499, 100] on input "select-one" at bounding box center [515, 98] width 86 height 12
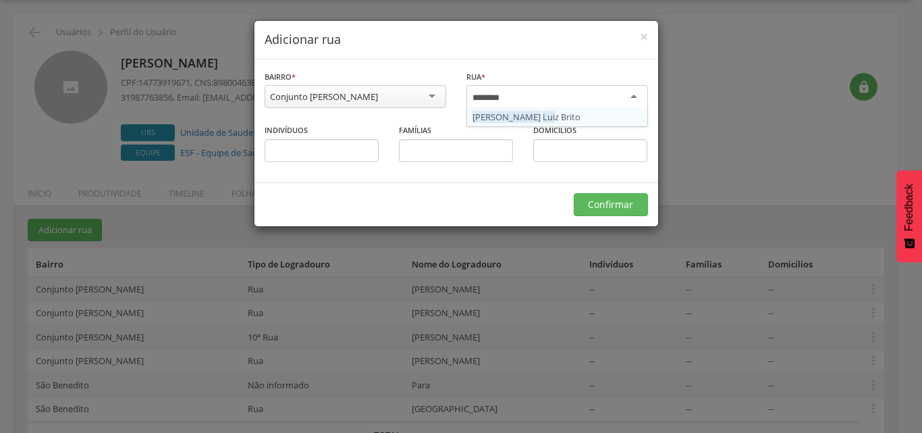
type input "*********"
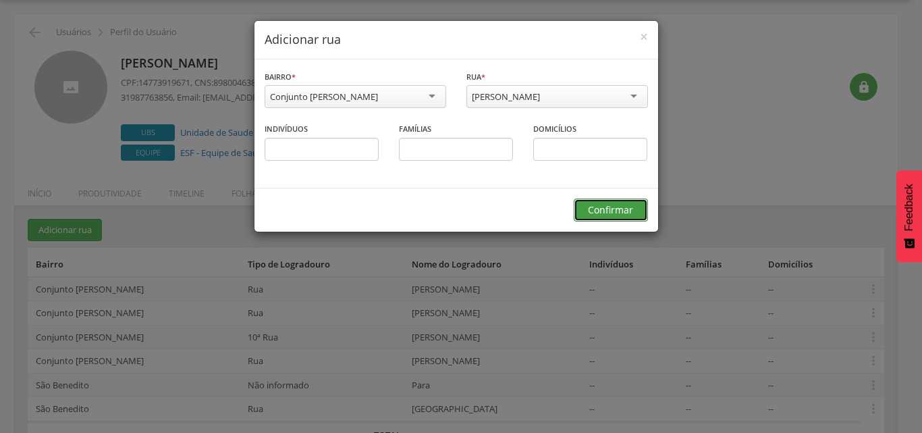
click at [595, 202] on button "Confirmar" at bounding box center [611, 209] width 74 height 23
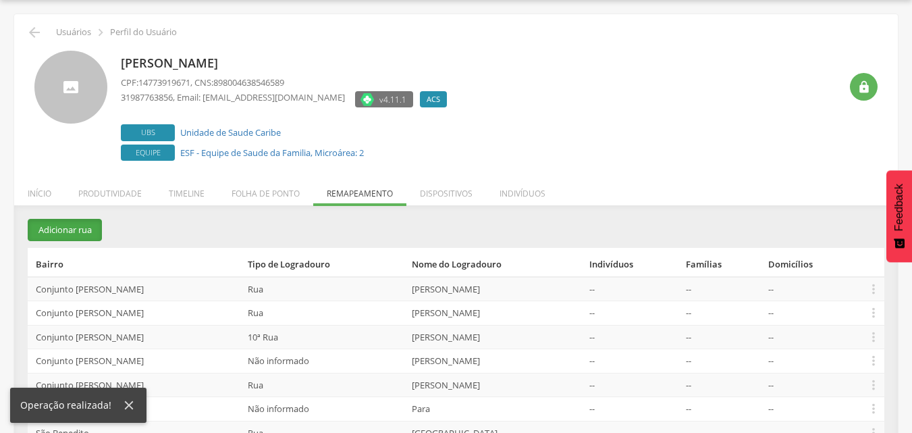
click at [71, 231] on button "Adicionar rua" at bounding box center [65, 230] width 74 height 22
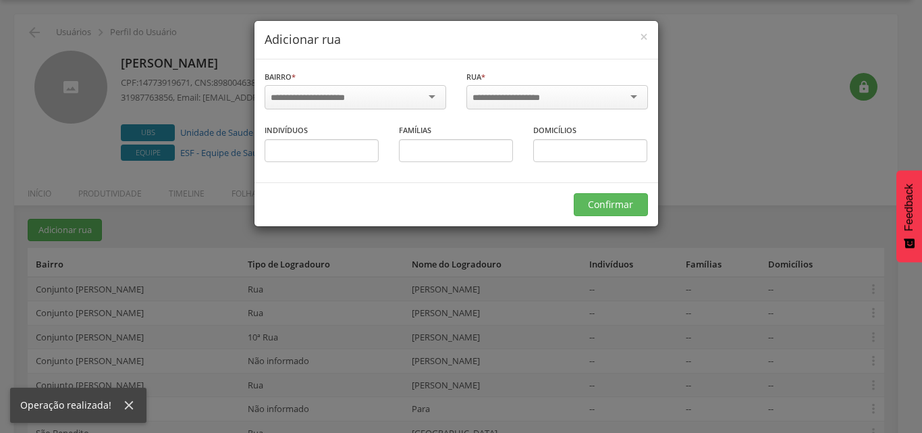
click at [332, 102] on input "select-one" at bounding box center [317, 98] width 92 height 12
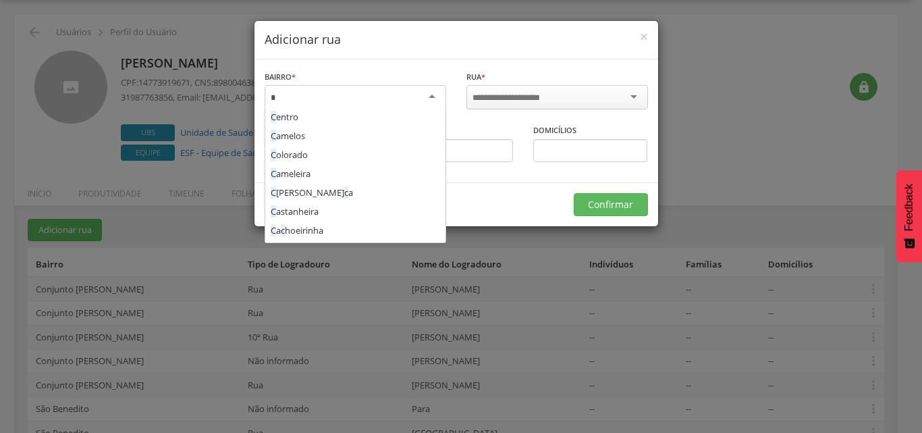
scroll to position [208, 0]
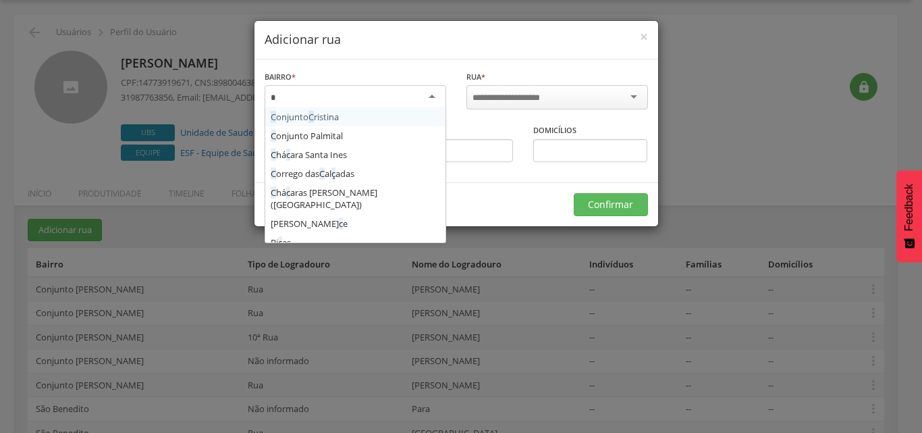
type input "**"
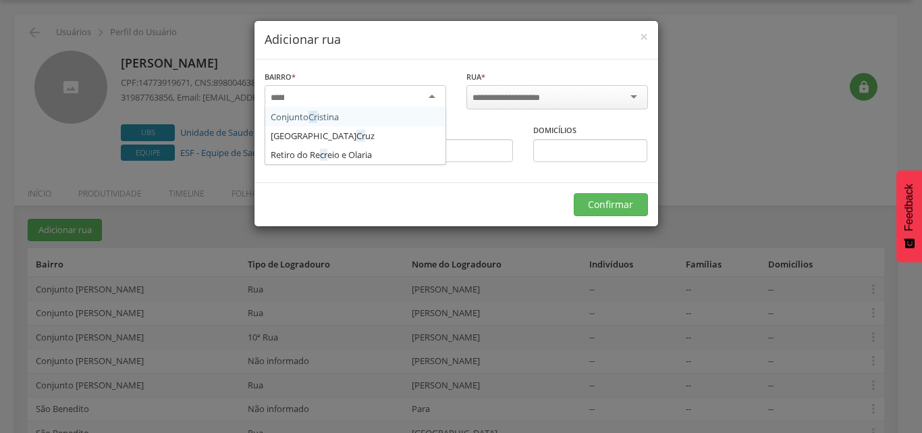
scroll to position [0, 0]
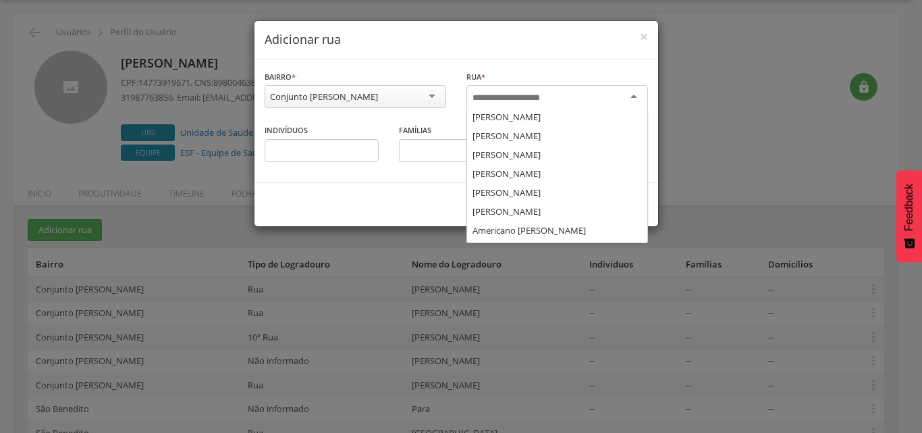
click at [493, 103] on input "select-one" at bounding box center [515, 98] width 86 height 12
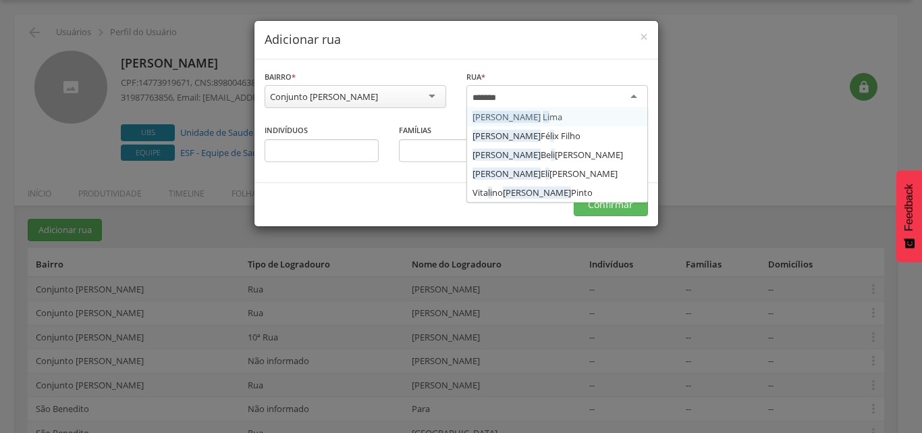
type input "********"
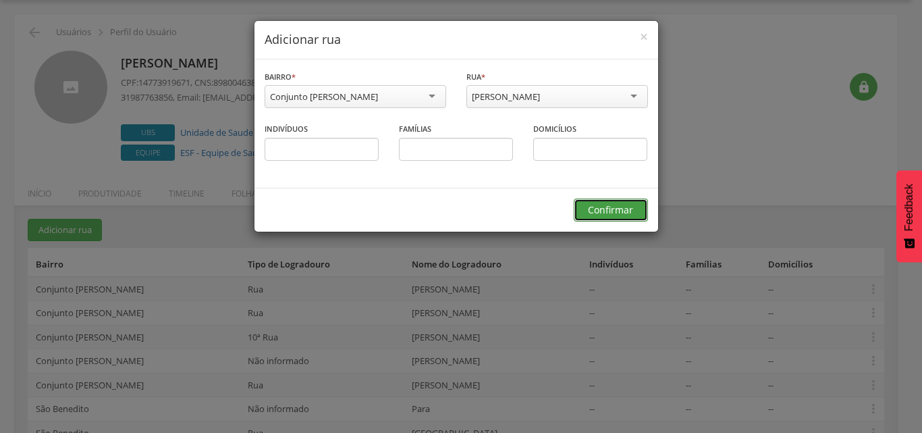
click at [584, 211] on button "Confirmar" at bounding box center [611, 209] width 74 height 23
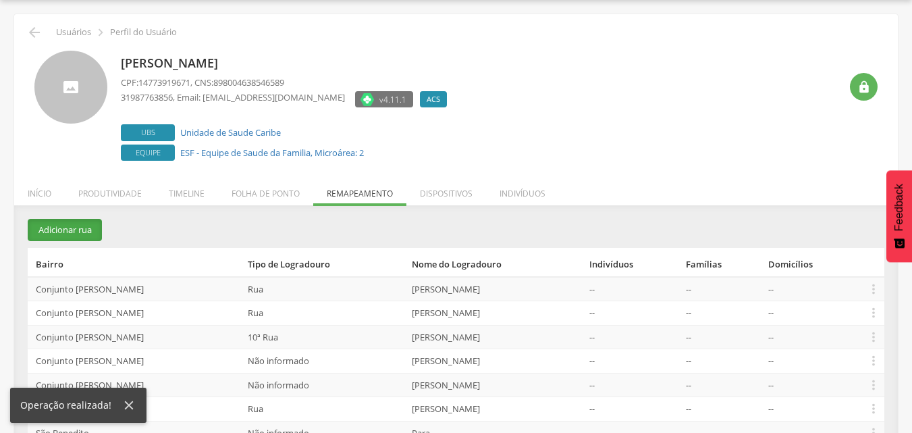
click at [65, 228] on button "Adicionar rua" at bounding box center [65, 230] width 74 height 22
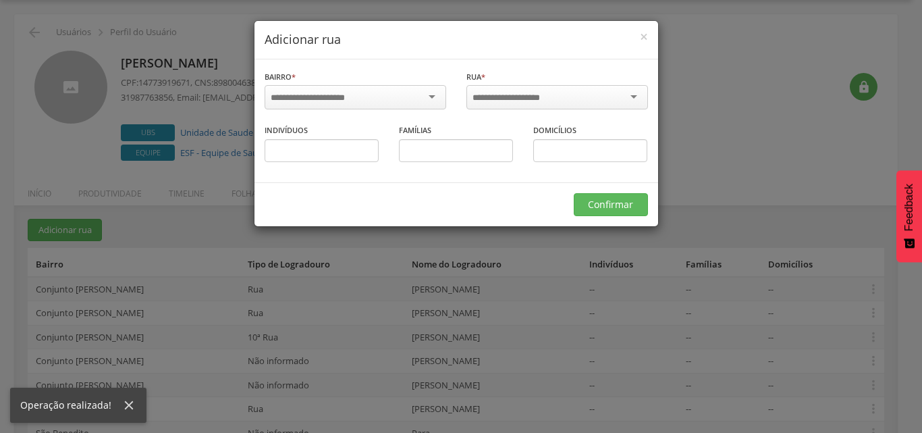
click at [331, 98] on input "select-one" at bounding box center [317, 98] width 92 height 12
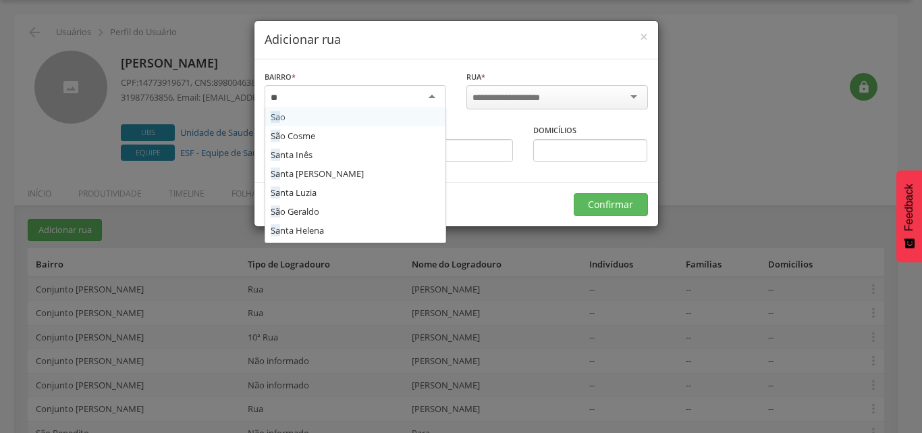
type input "*"
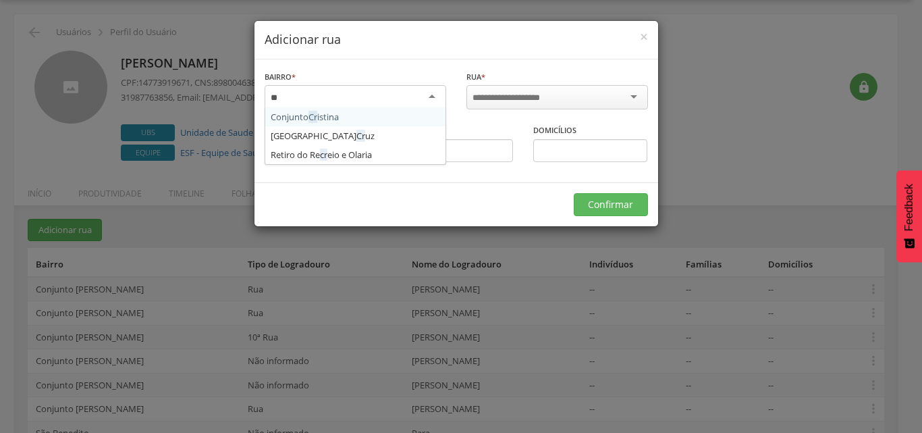
type input "***"
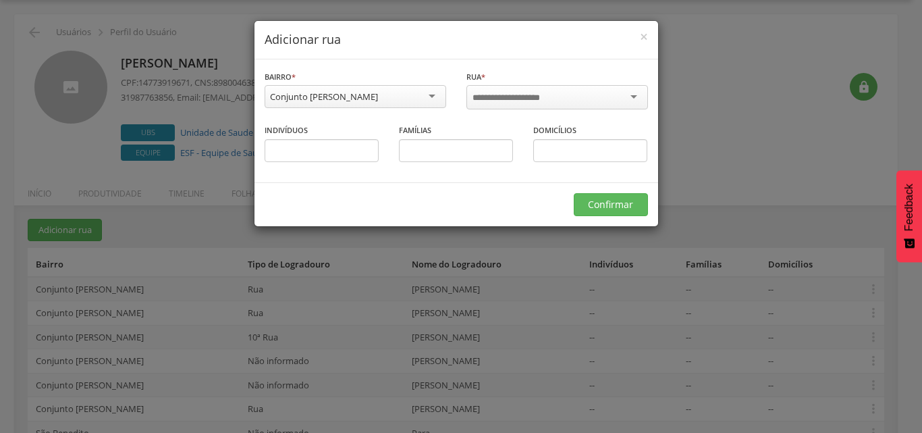
click at [520, 94] on input "select-one" at bounding box center [515, 98] width 86 height 12
type input "******"
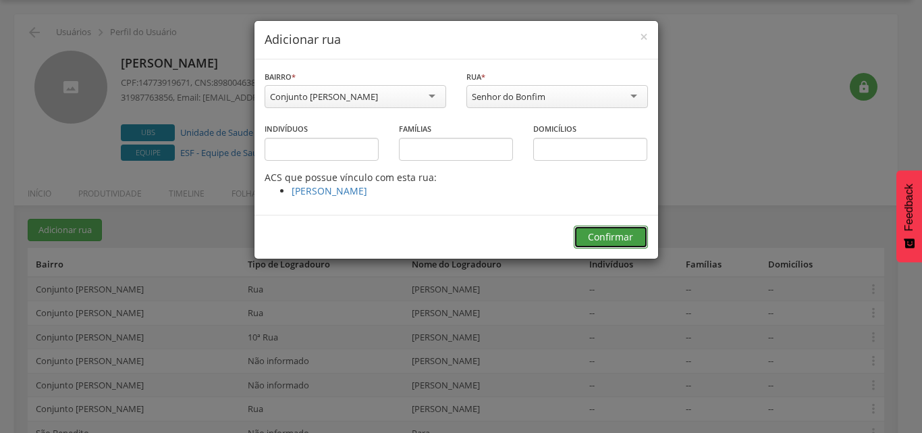
click at [602, 234] on button "Confirmar" at bounding box center [611, 236] width 74 height 23
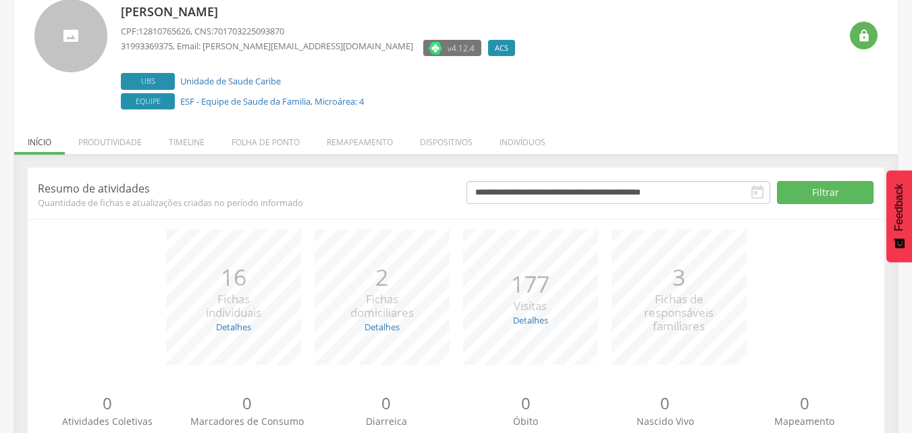
scroll to position [142, 0]
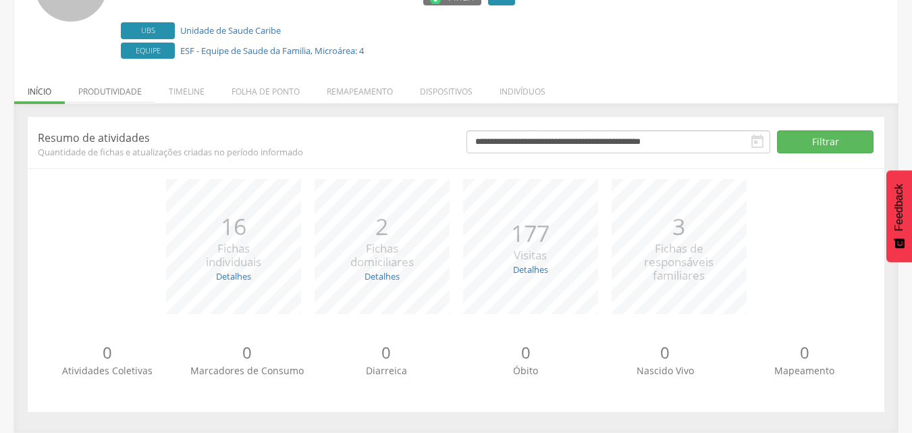
click at [83, 96] on li "Produtividade" at bounding box center [110, 88] width 90 height 32
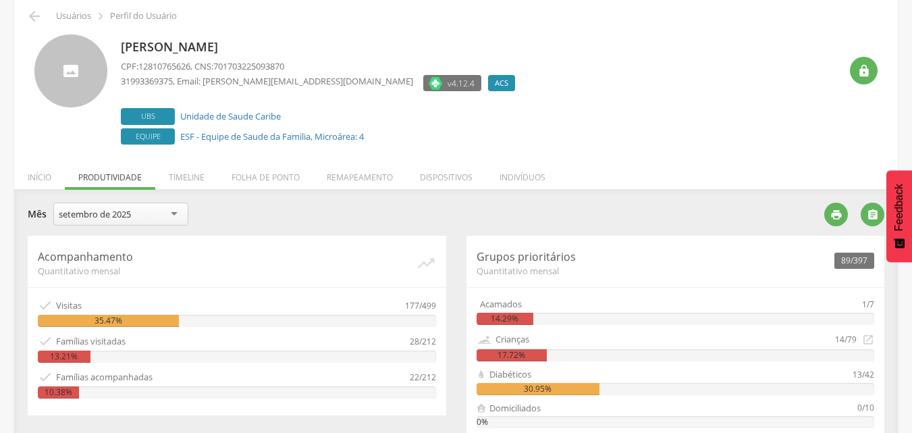
scroll to position [0, 0]
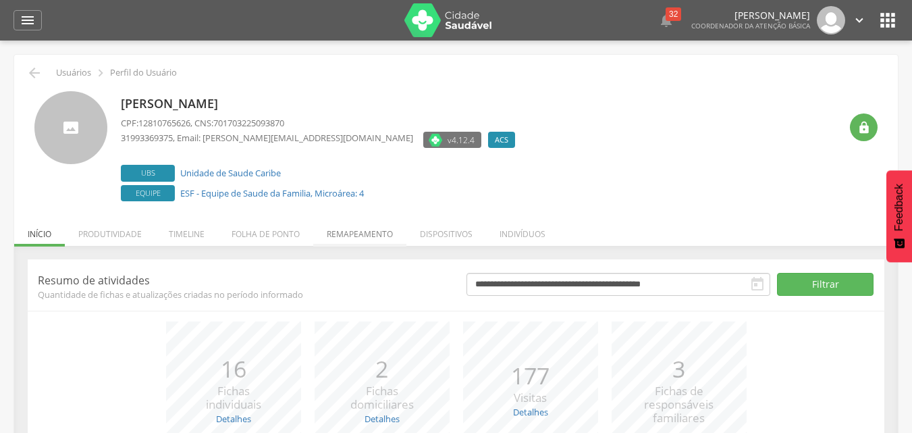
click at [364, 235] on li "Remapeamento" at bounding box center [359, 231] width 93 height 32
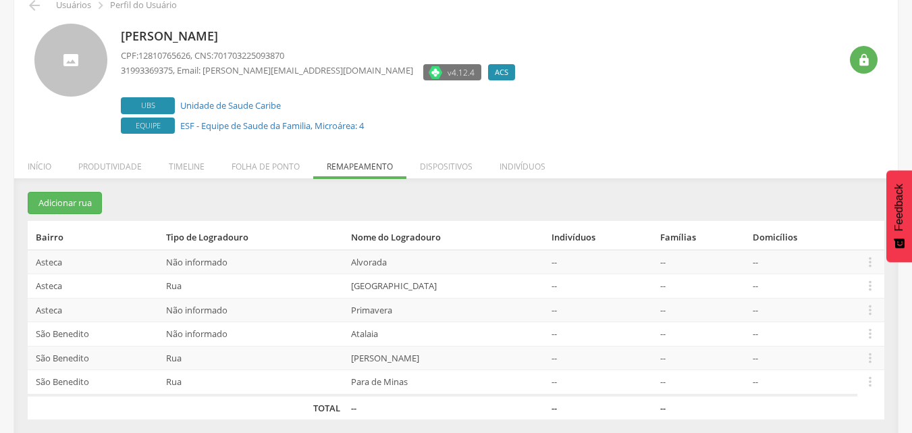
scroll to position [75, 0]
